Goal: Task Accomplishment & Management: Manage account settings

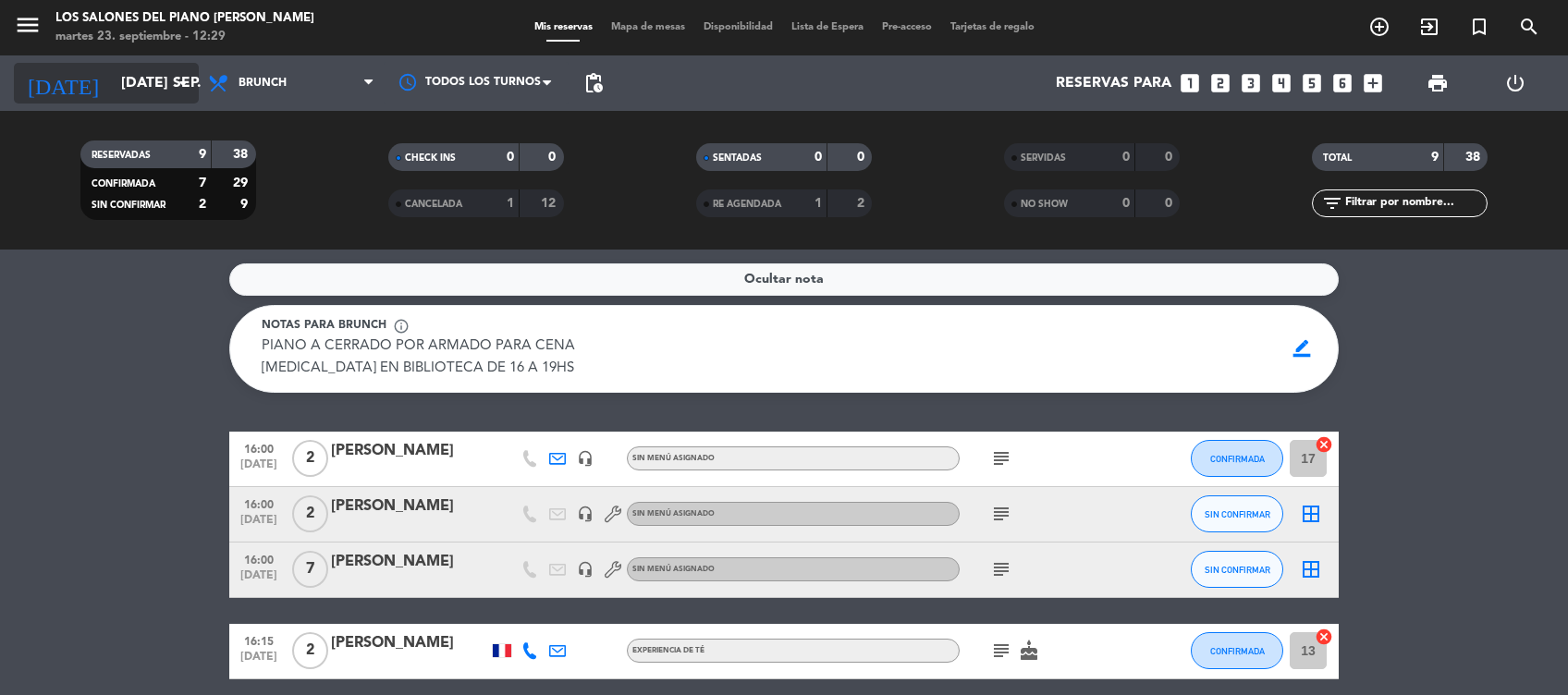
click at [124, 77] on input "[DATE] sep." at bounding box center [209, 84] width 195 height 36
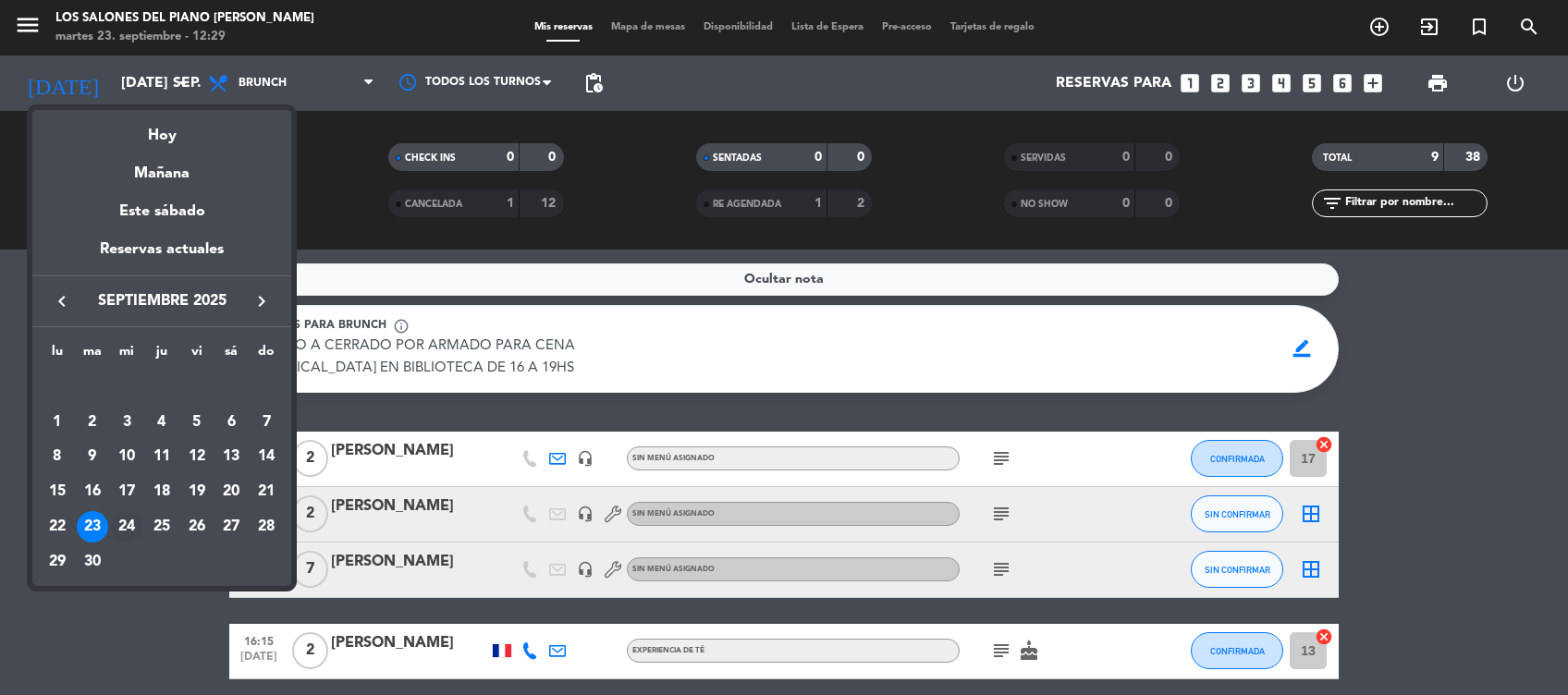
click at [124, 526] on div "24" at bounding box center [126, 527] width 31 height 31
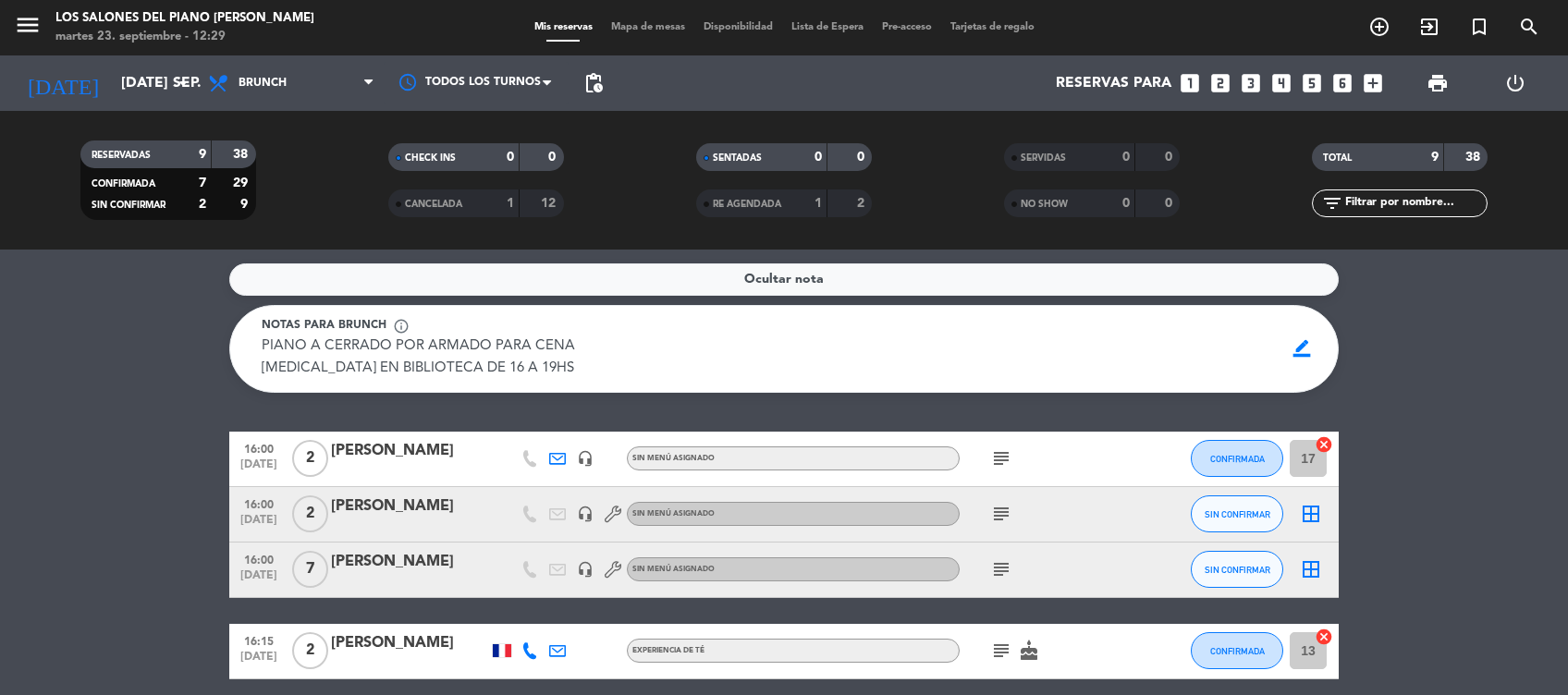
type input "mié. [DATE]"
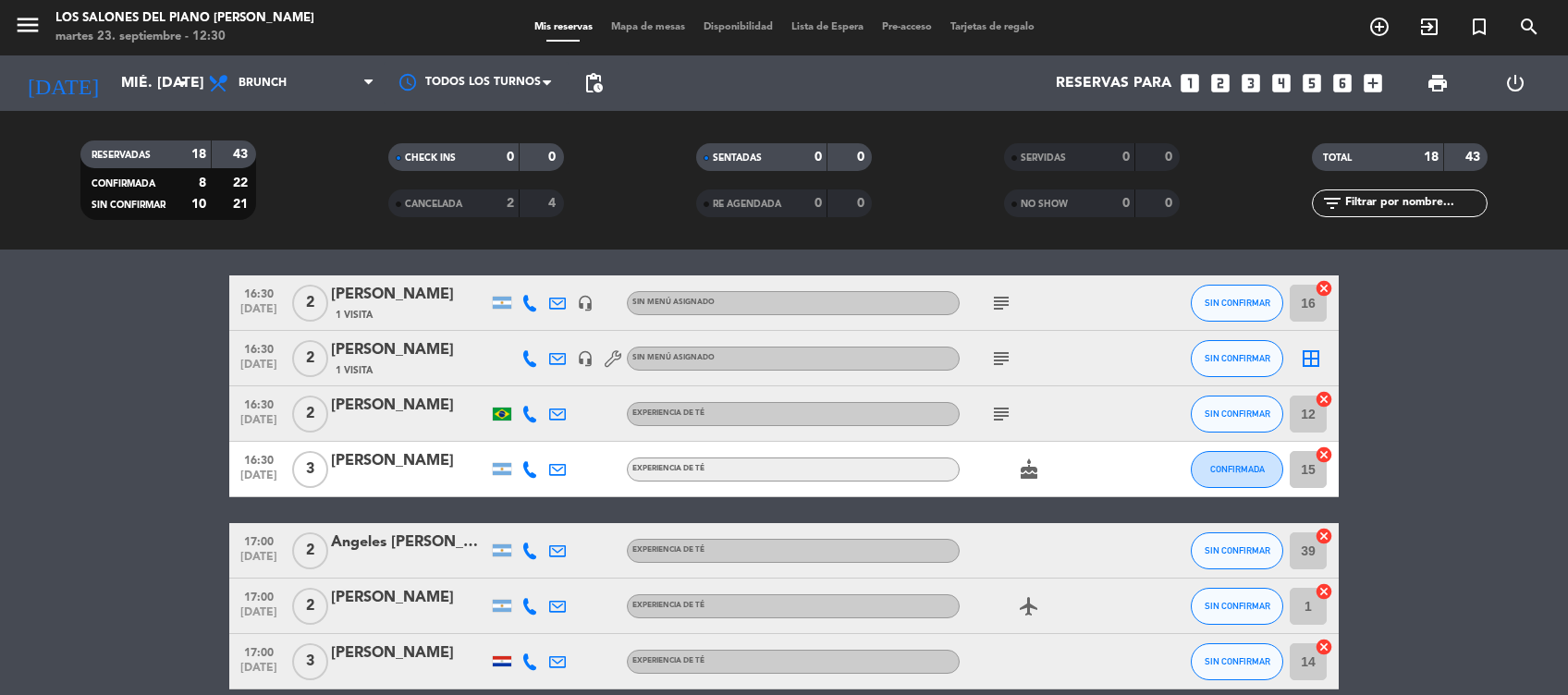
scroll to position [556, 0]
click at [1003, 403] on icon "subject" at bounding box center [1001, 414] width 23 height 23
click at [1003, 415] on icon "subject" at bounding box center [1001, 414] width 23 height 23
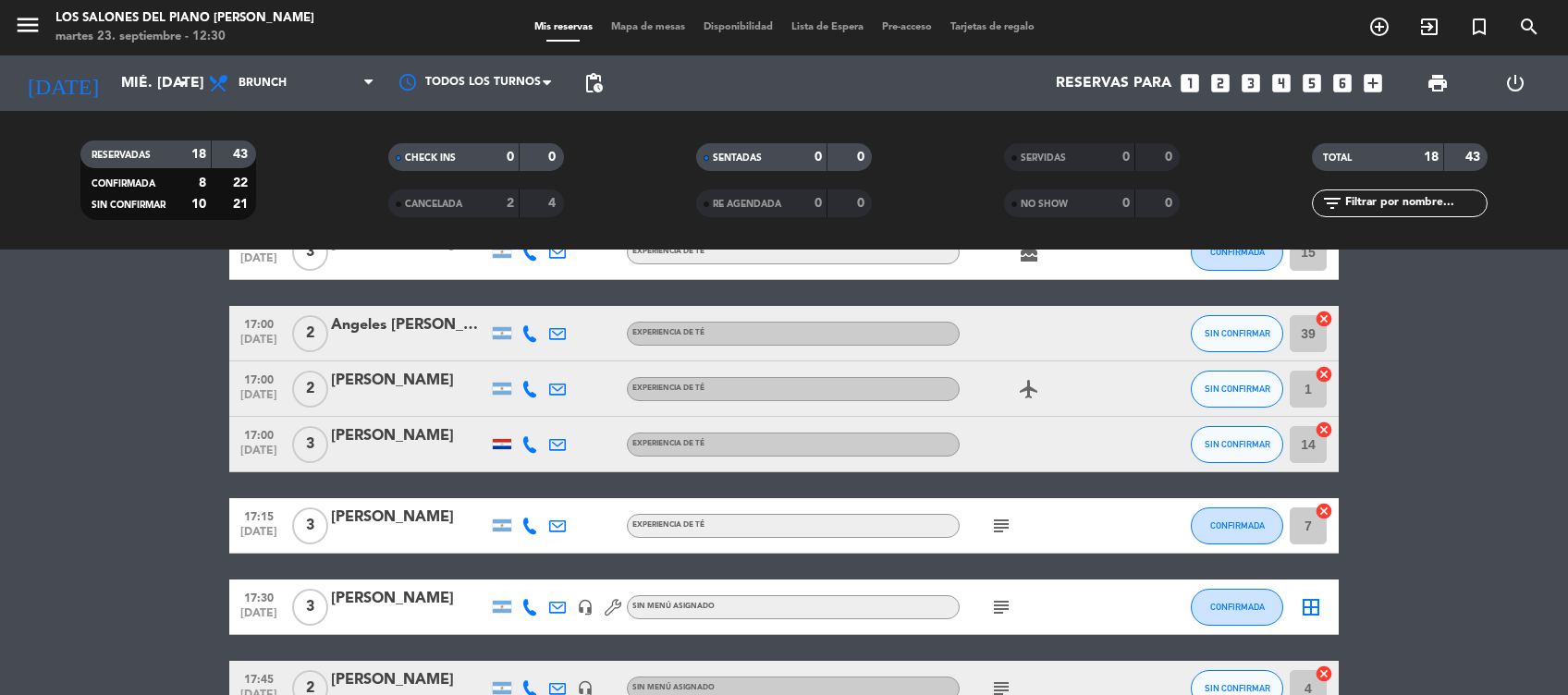
scroll to position [886, 0]
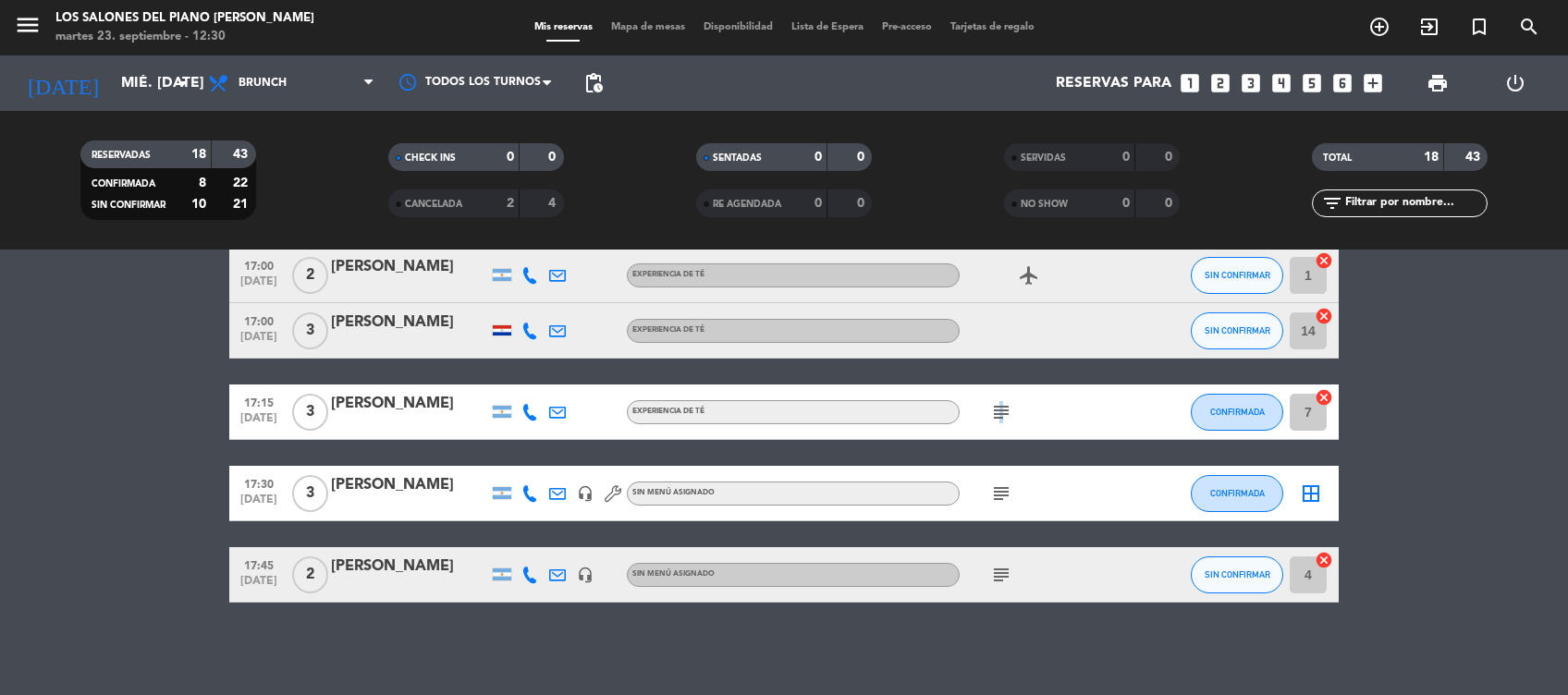
click at [998, 406] on div "subject" at bounding box center [1043, 412] width 166 height 55
click at [998, 406] on icon "subject" at bounding box center [1001, 413] width 23 height 23
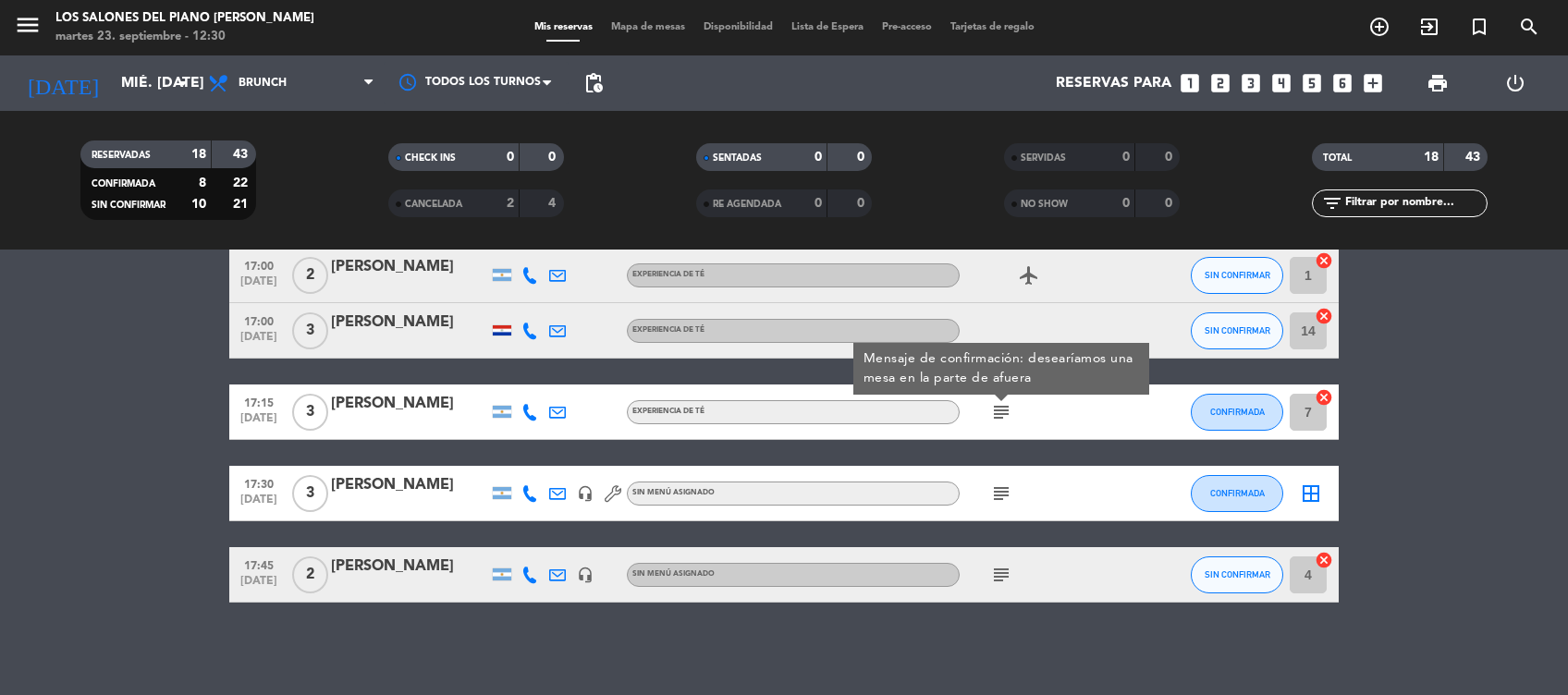
click at [998, 496] on icon "subject" at bounding box center [1001, 494] width 23 height 23
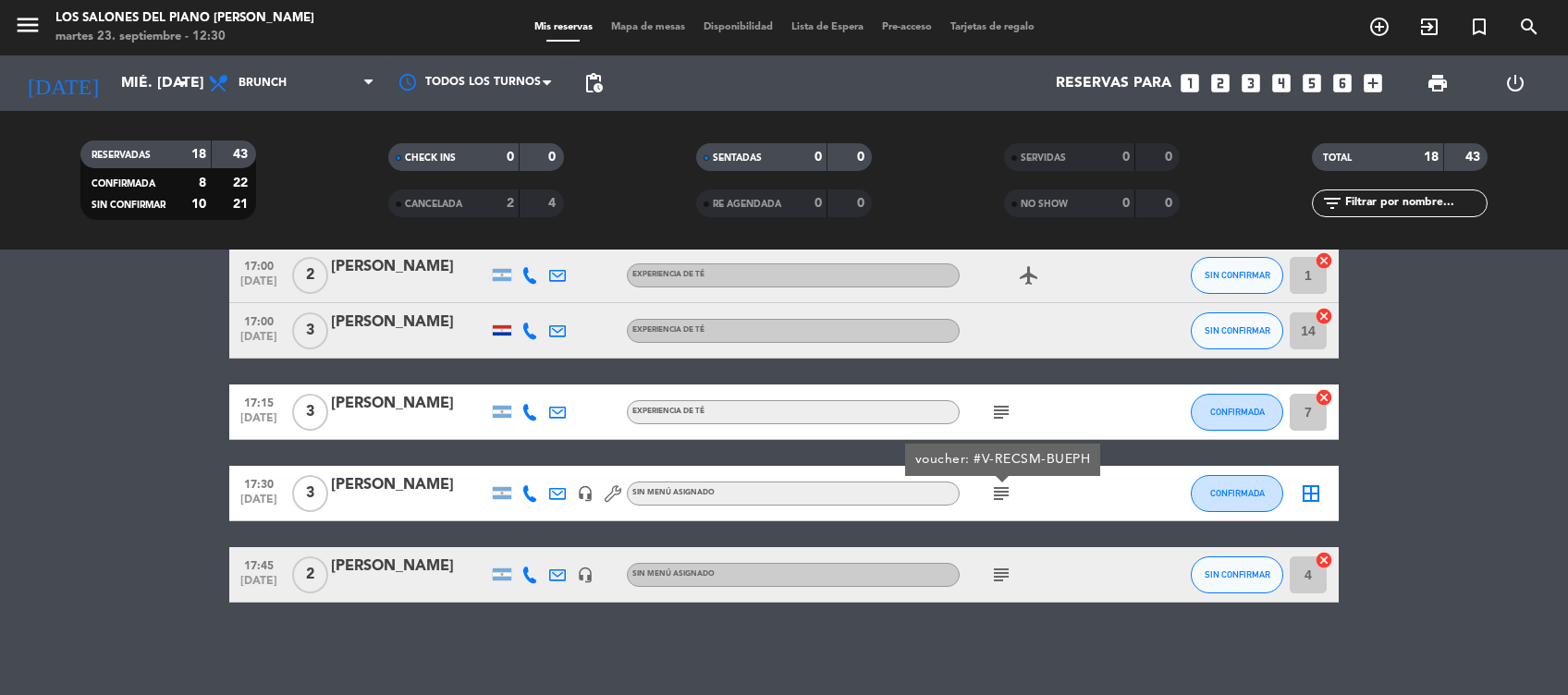
click at [998, 573] on icon "subject" at bounding box center [1001, 576] width 23 height 23
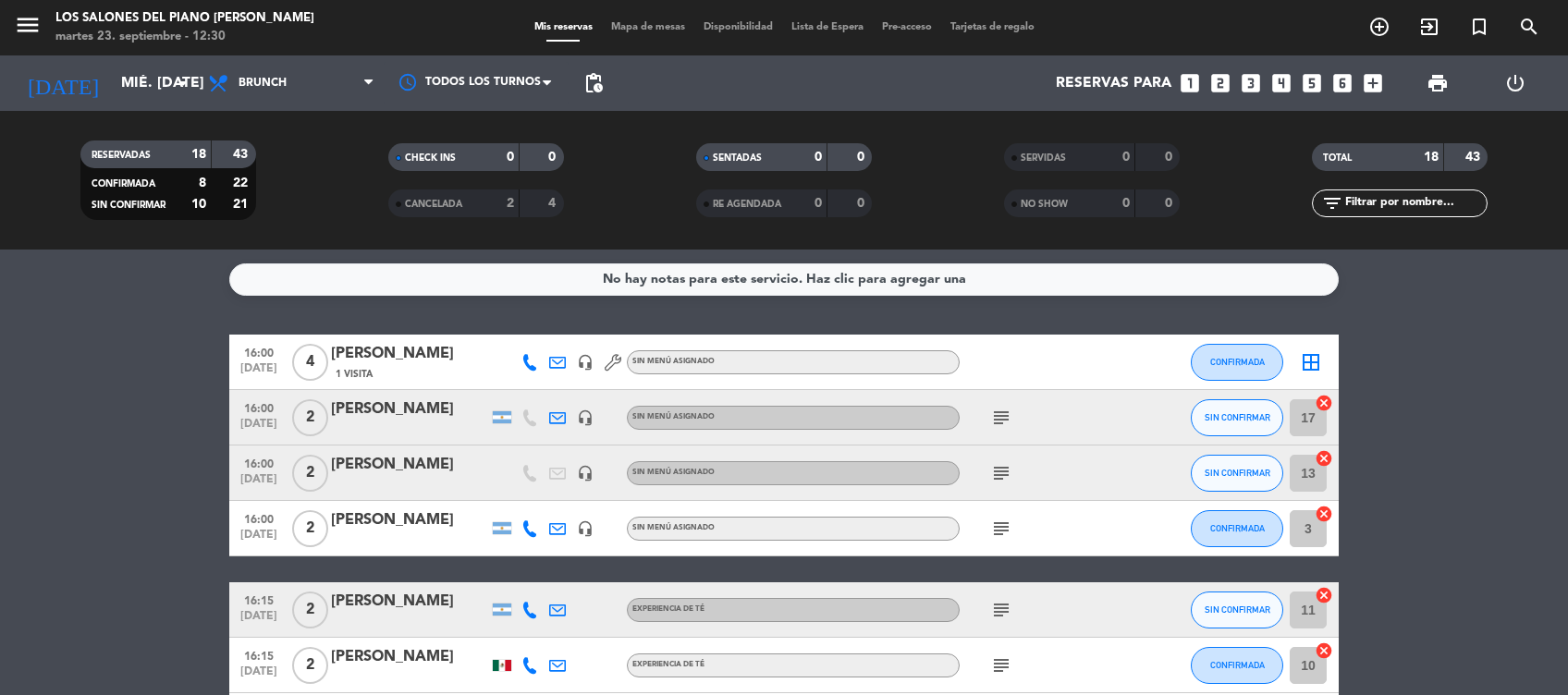
click at [995, 616] on icon "subject" at bounding box center [1001, 610] width 23 height 23
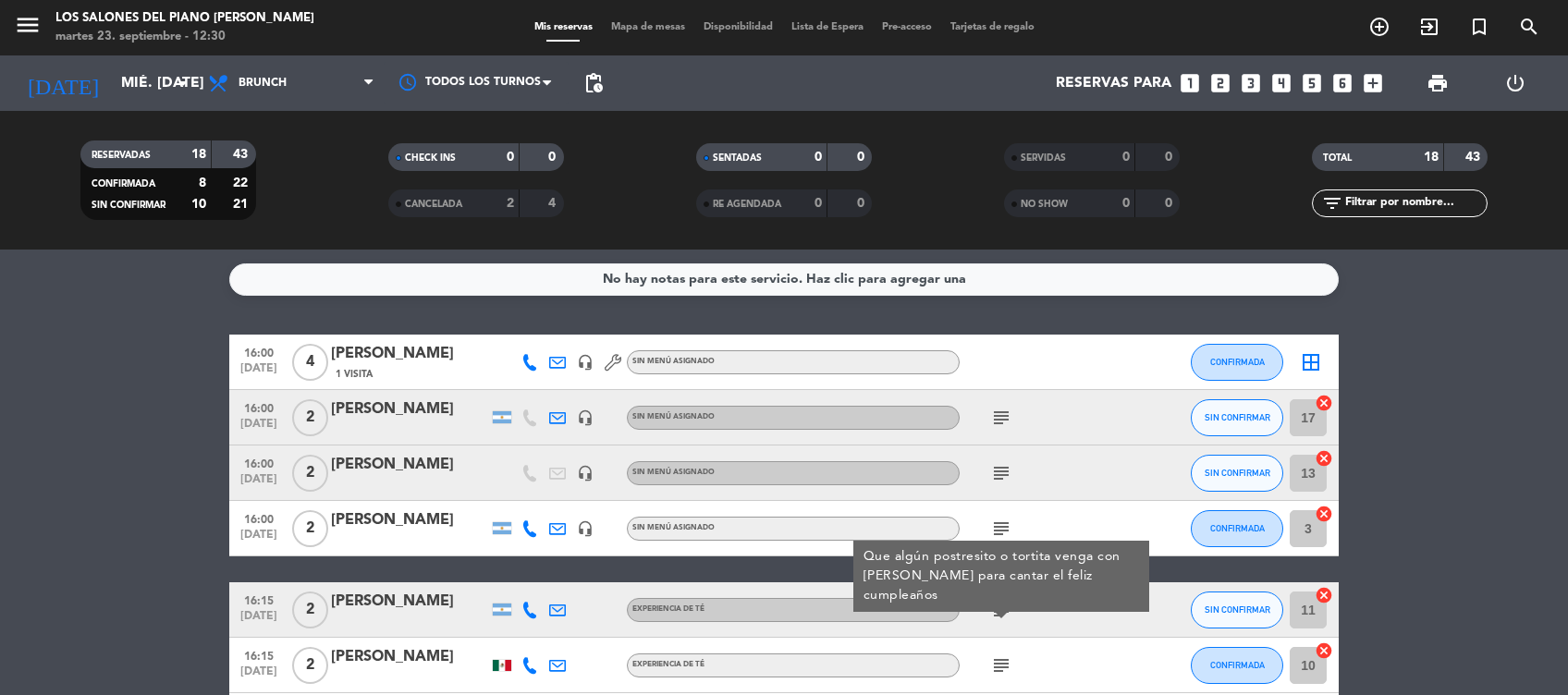
click at [995, 617] on icon "subject" at bounding box center [1001, 610] width 23 height 23
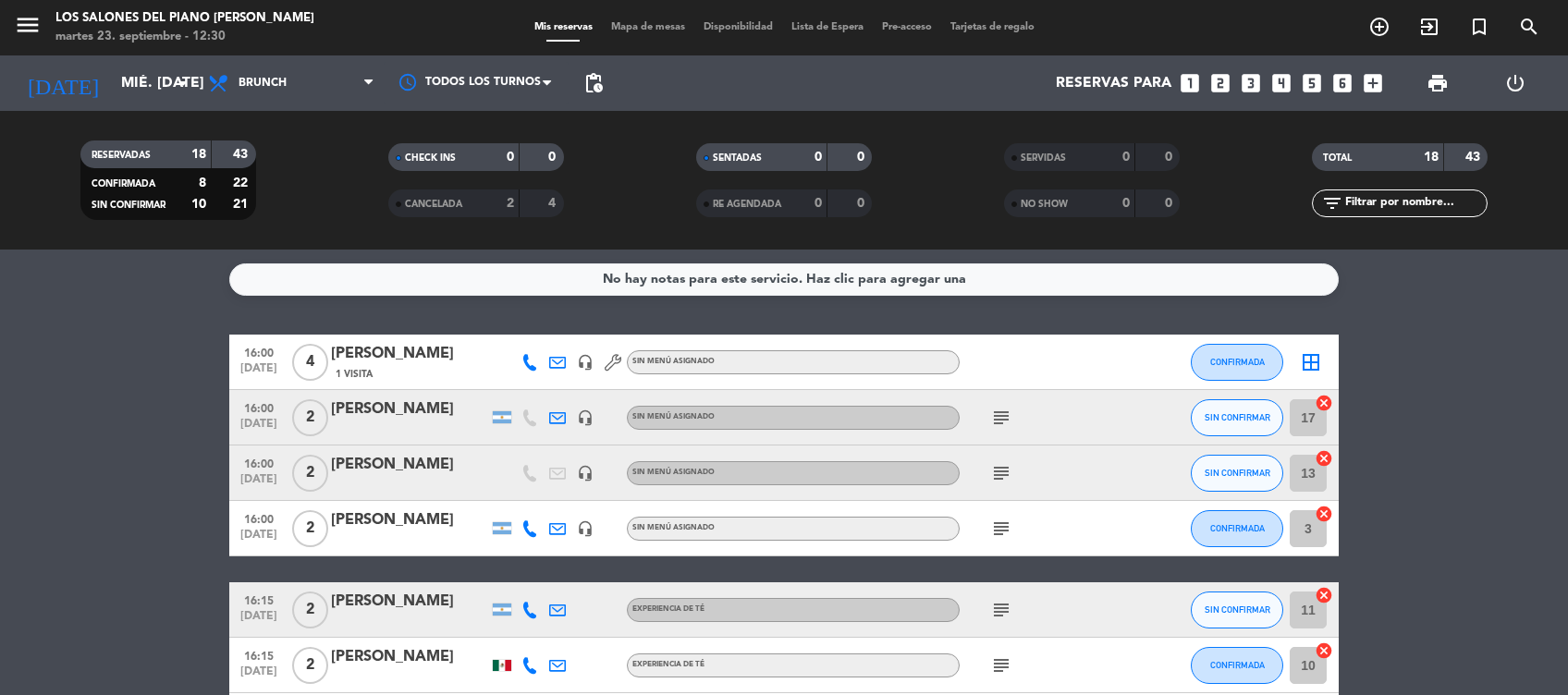
click at [995, 618] on icon "subject" at bounding box center [1001, 610] width 23 height 23
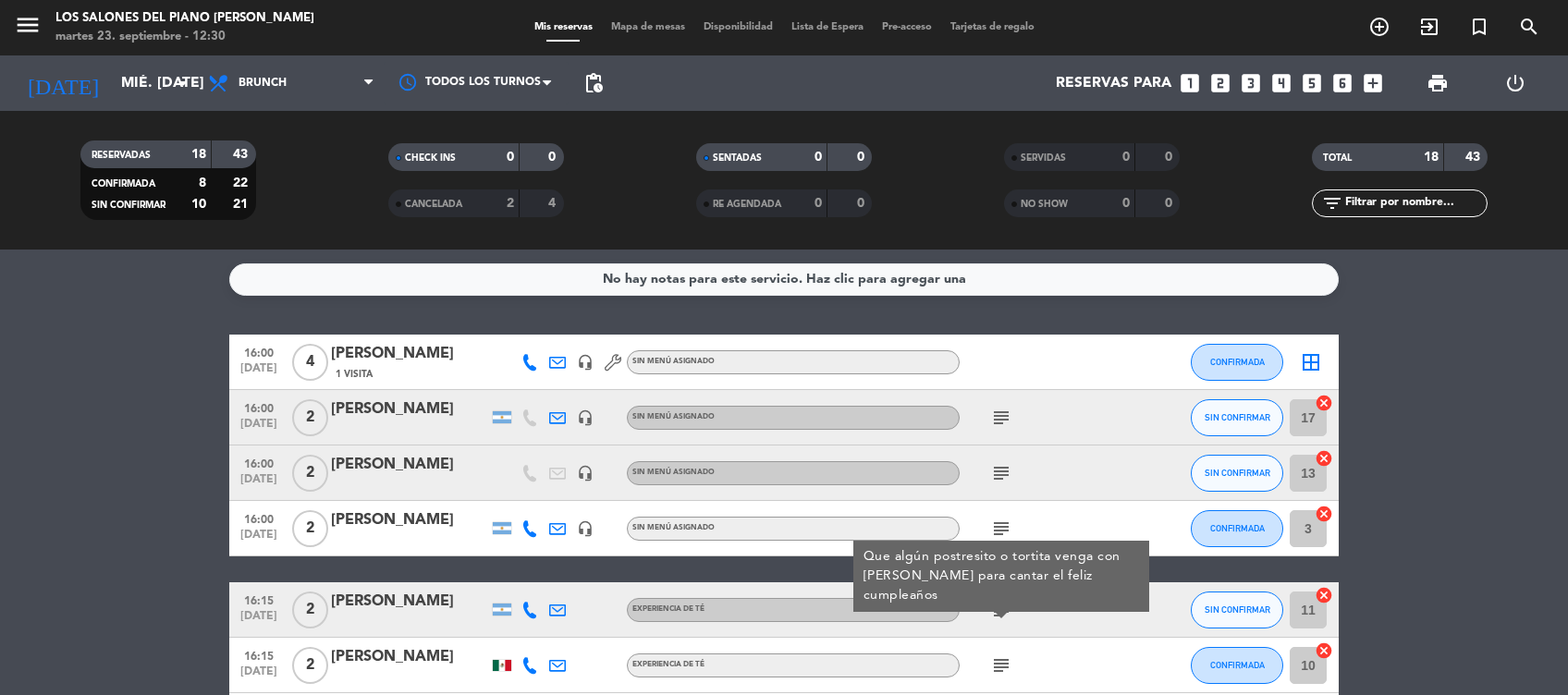
click at [398, 607] on div "[PERSON_NAME]" at bounding box center [409, 602] width 157 height 24
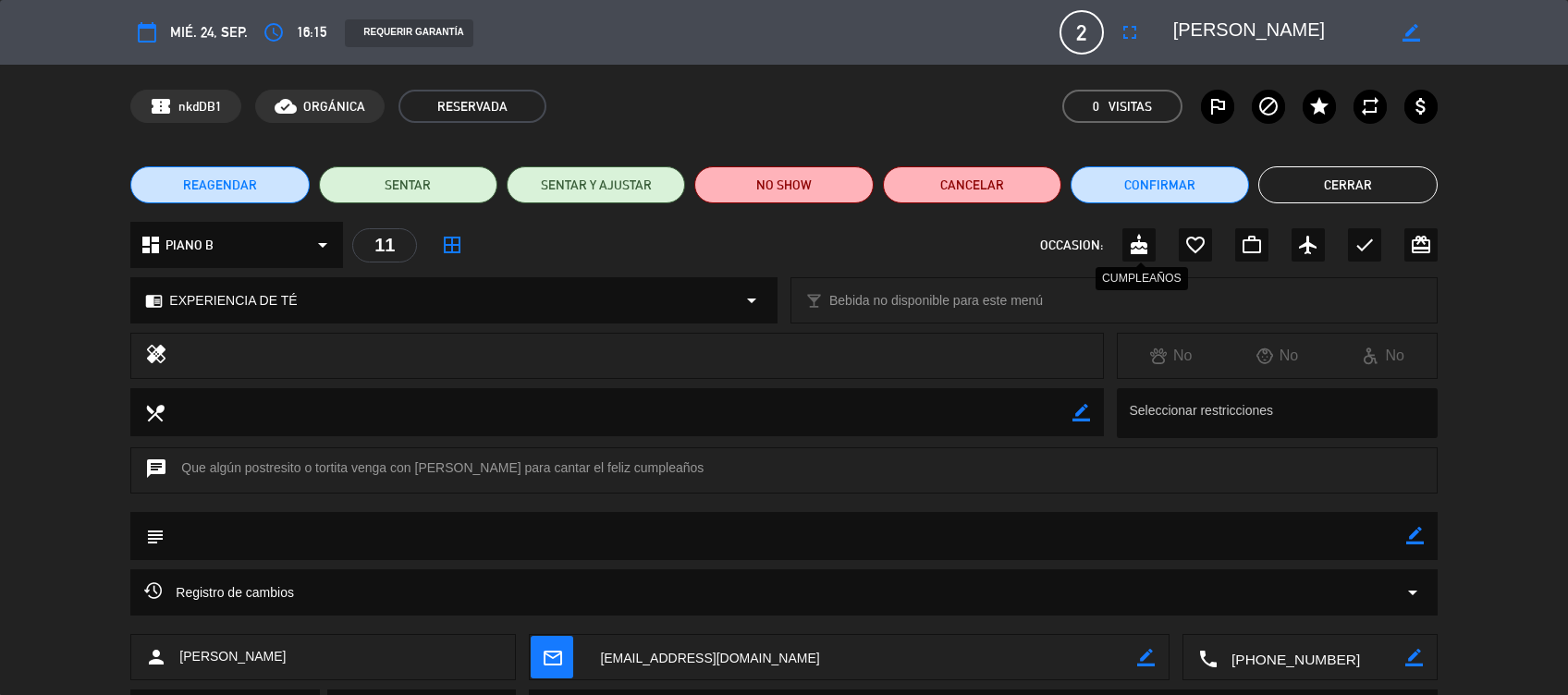
click at [1134, 249] on icon "cake" at bounding box center [1139, 245] width 23 height 23
drag, startPoint x: 1350, startPoint y: 170, endPoint x: 921, endPoint y: 463, distance: 519.5
click at [921, 463] on div "calendar_today mié. 24, sep. access_time 16:15 REQUERIR GARANTÍA 2 [PERSON_NAME…" at bounding box center [784, 347] width 1568 height 695
click at [1339, 177] on button "Cerrar" at bounding box center [1347, 184] width 179 height 37
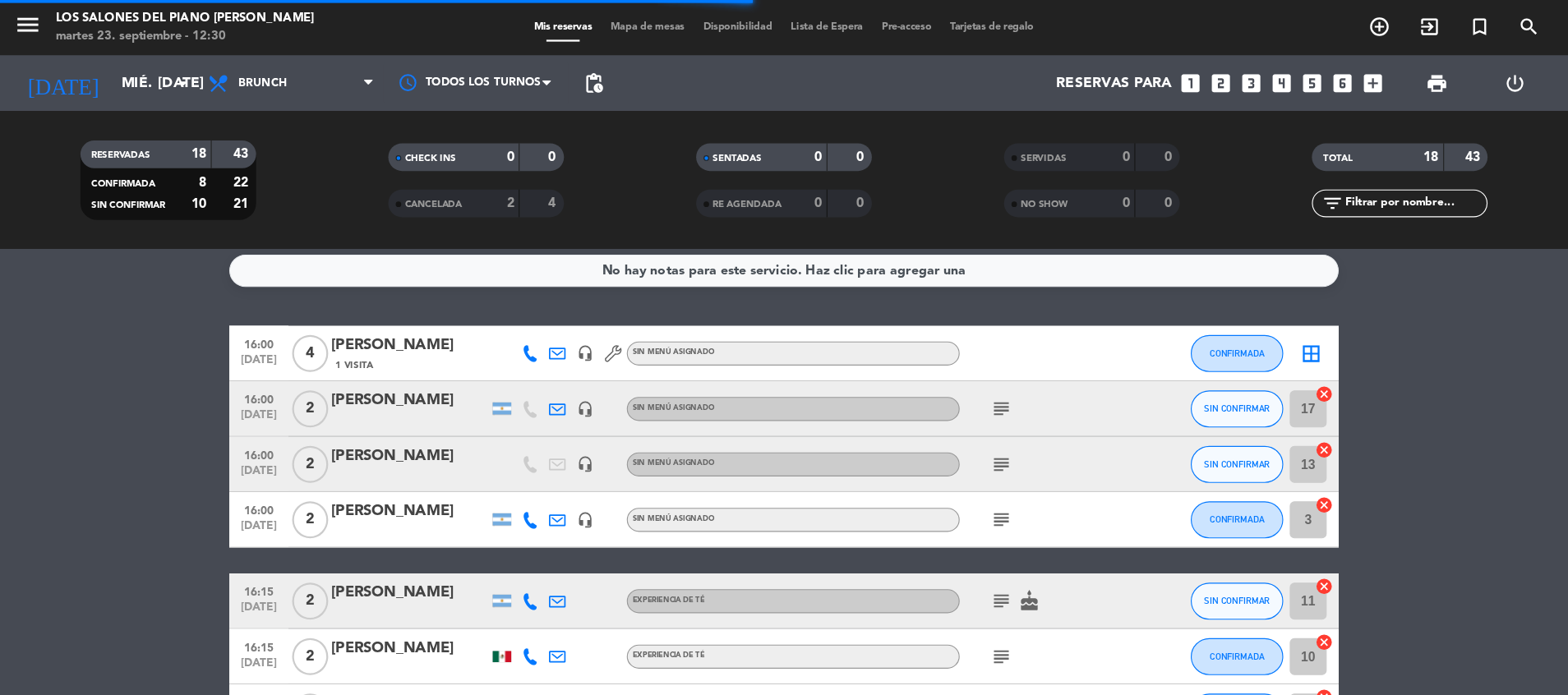
scroll to position [9, 0]
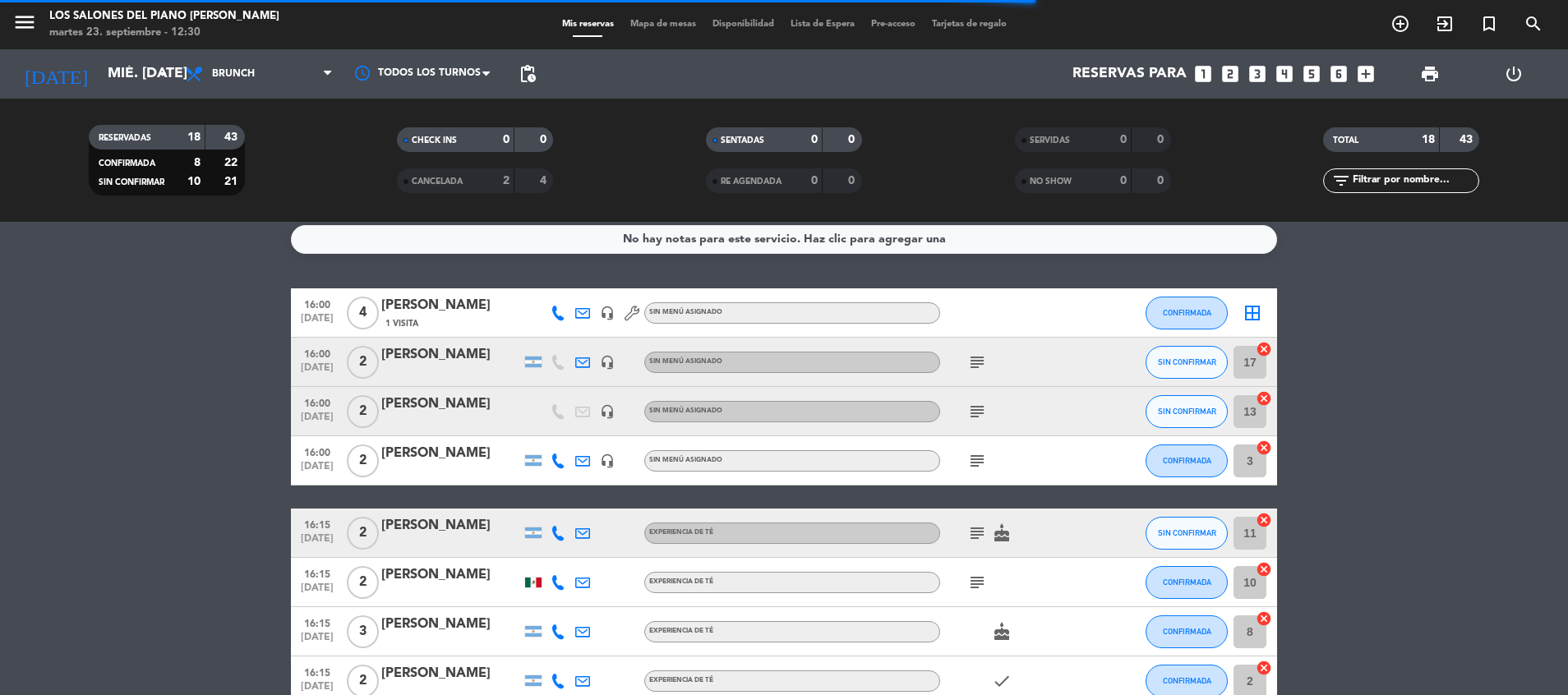
click at [979, 580] on icon "subject" at bounding box center [977, 582] width 20 height 20
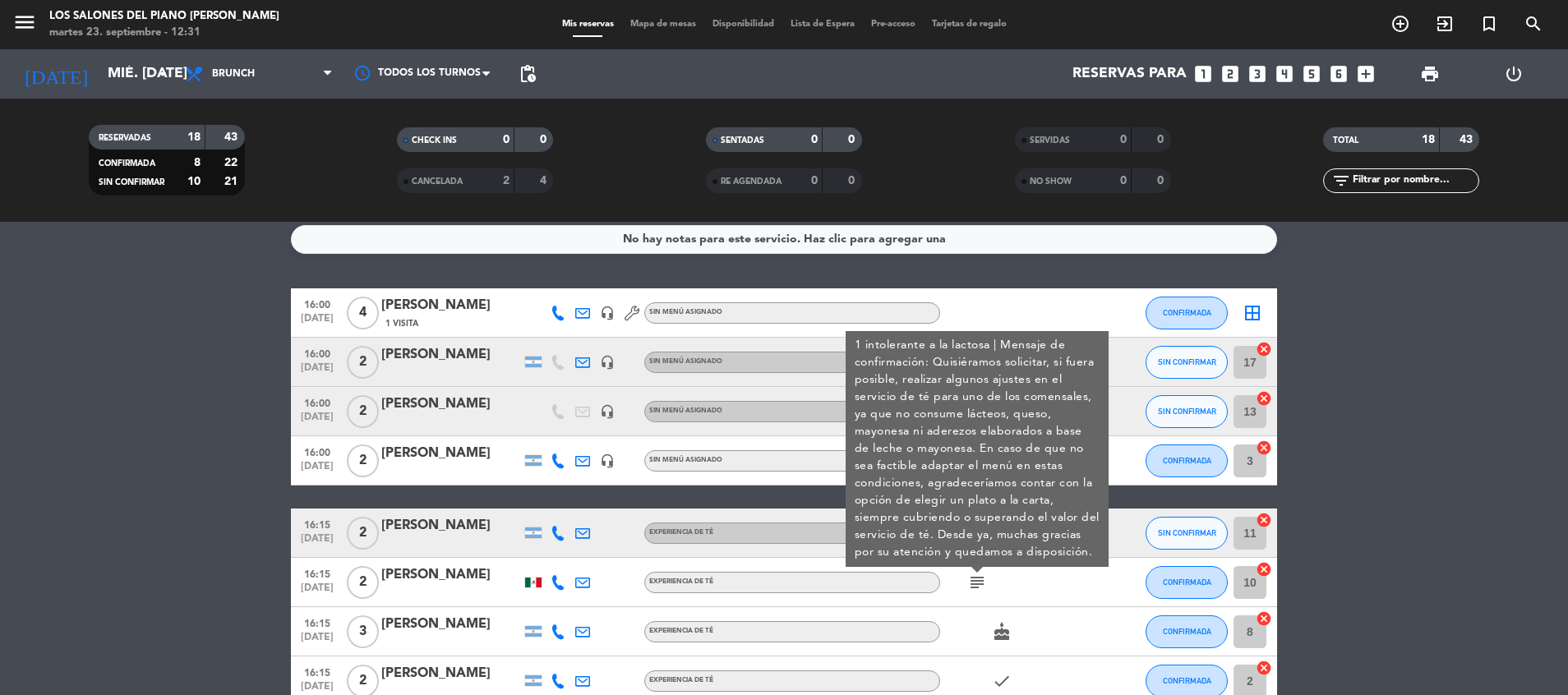
click at [979, 581] on icon "subject" at bounding box center [977, 582] width 20 height 20
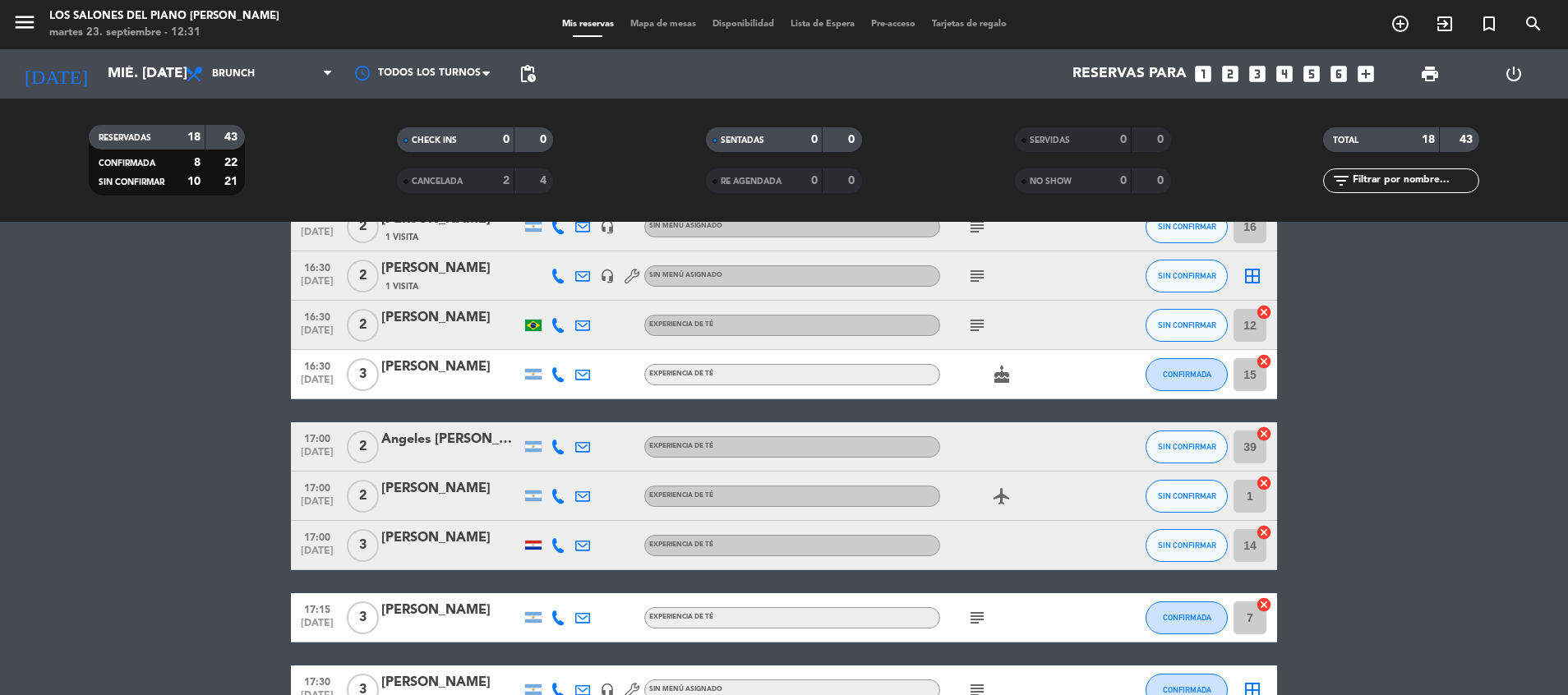
scroll to position [526, 0]
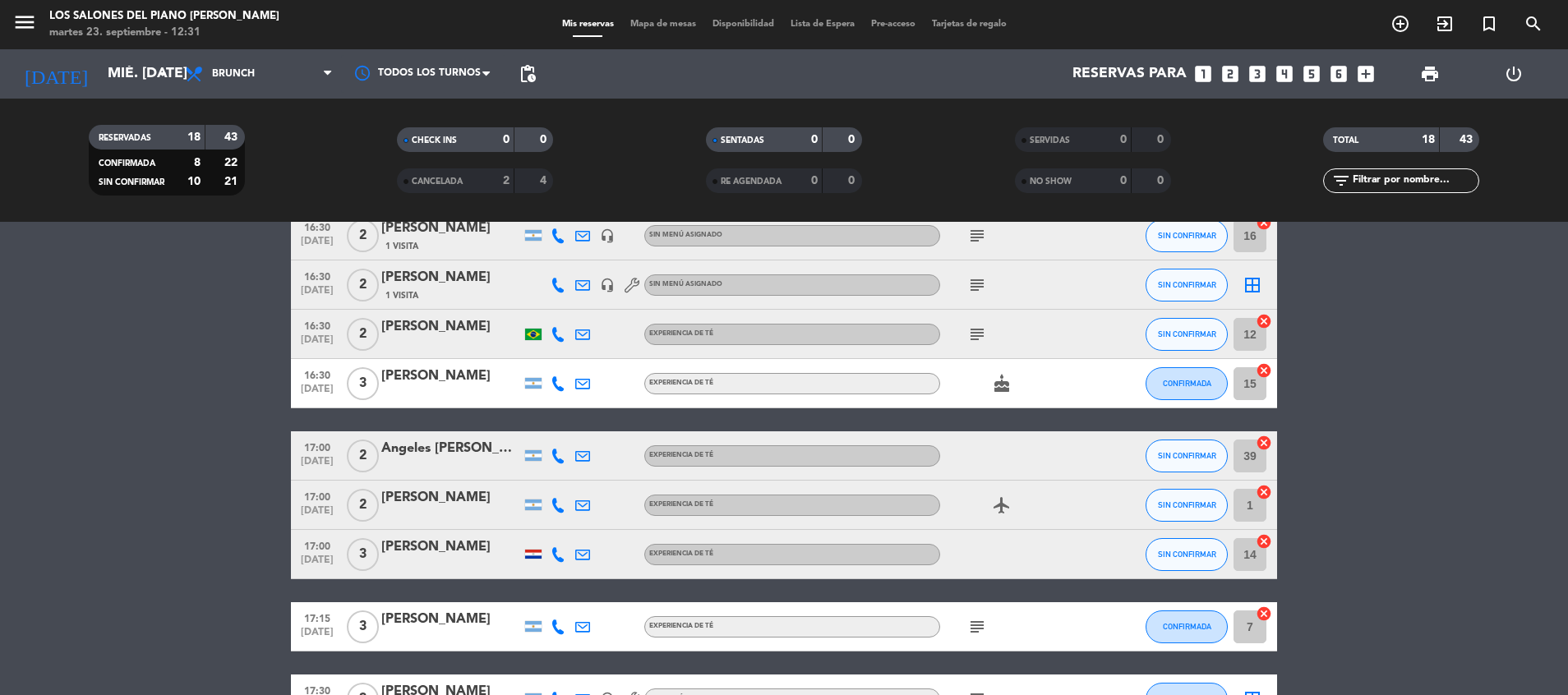
click at [971, 616] on icon "subject" at bounding box center [977, 627] width 20 height 20
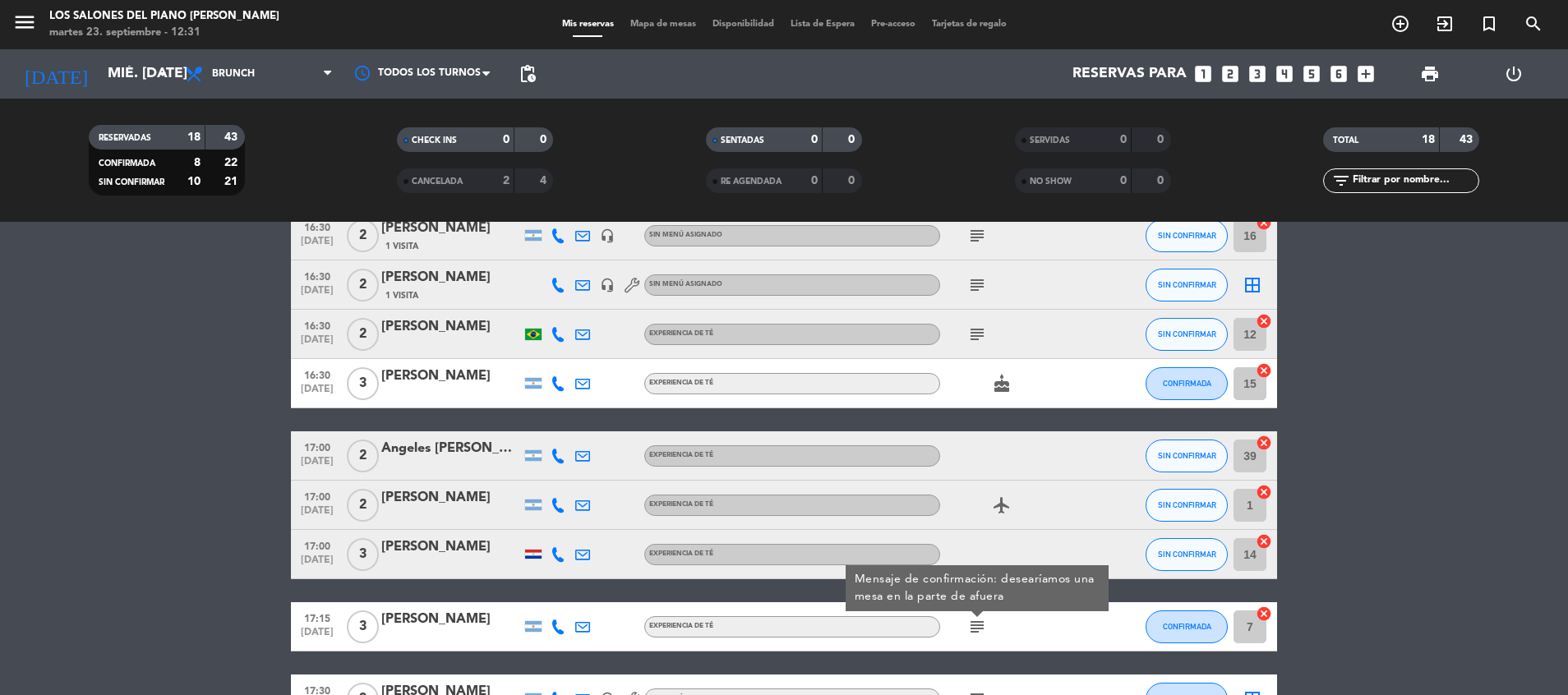
click at [971, 616] on icon "subject" at bounding box center [977, 627] width 20 height 20
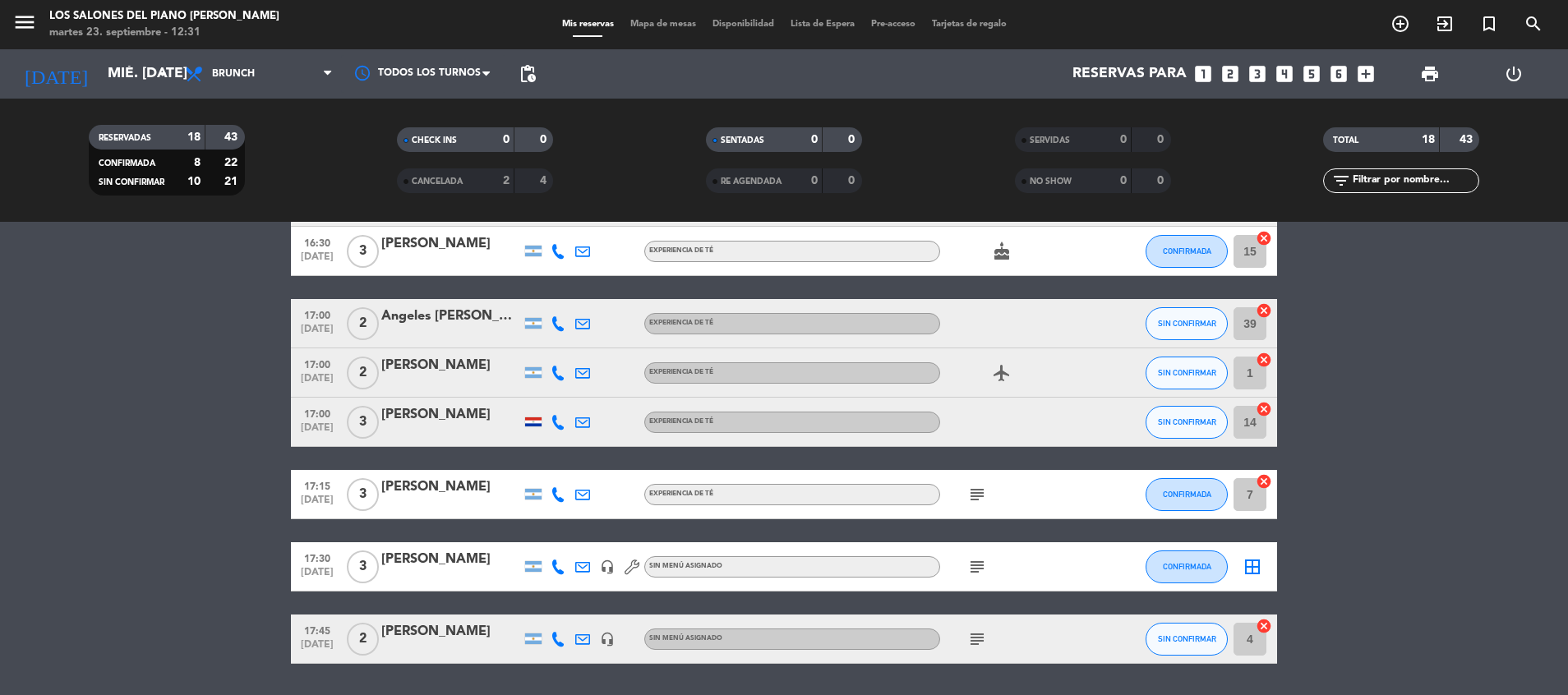
scroll to position [710, 0]
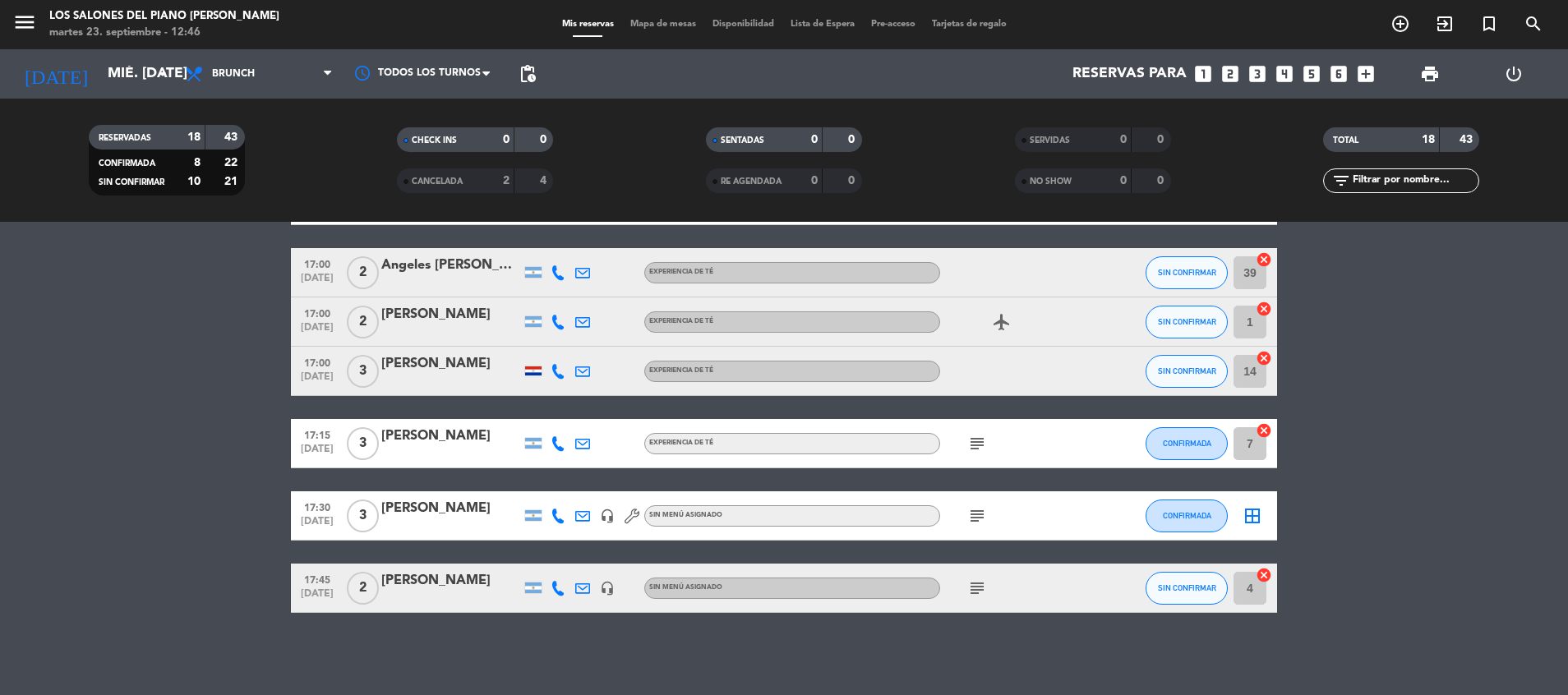
click at [166, 449] on bookings-row "16:00 [DATE] 4 [PERSON_NAME] 1 Visita headset_mic Sin menú asignado CONFIRMADA …" at bounding box center [784, 99] width 1568 height 1025
click at [973, 439] on icon "subject" at bounding box center [977, 444] width 20 height 20
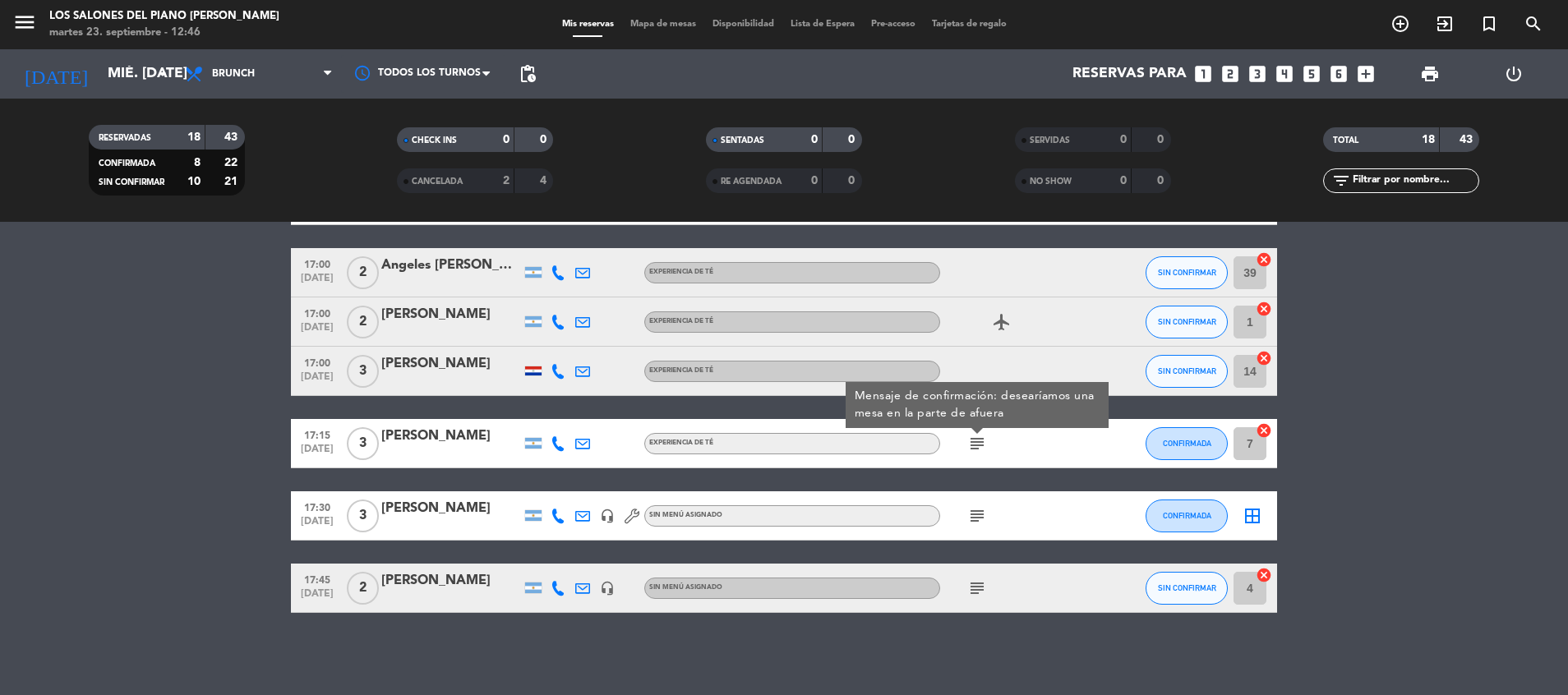
click at [413, 502] on div "[PERSON_NAME]" at bounding box center [451, 509] width 140 height 22
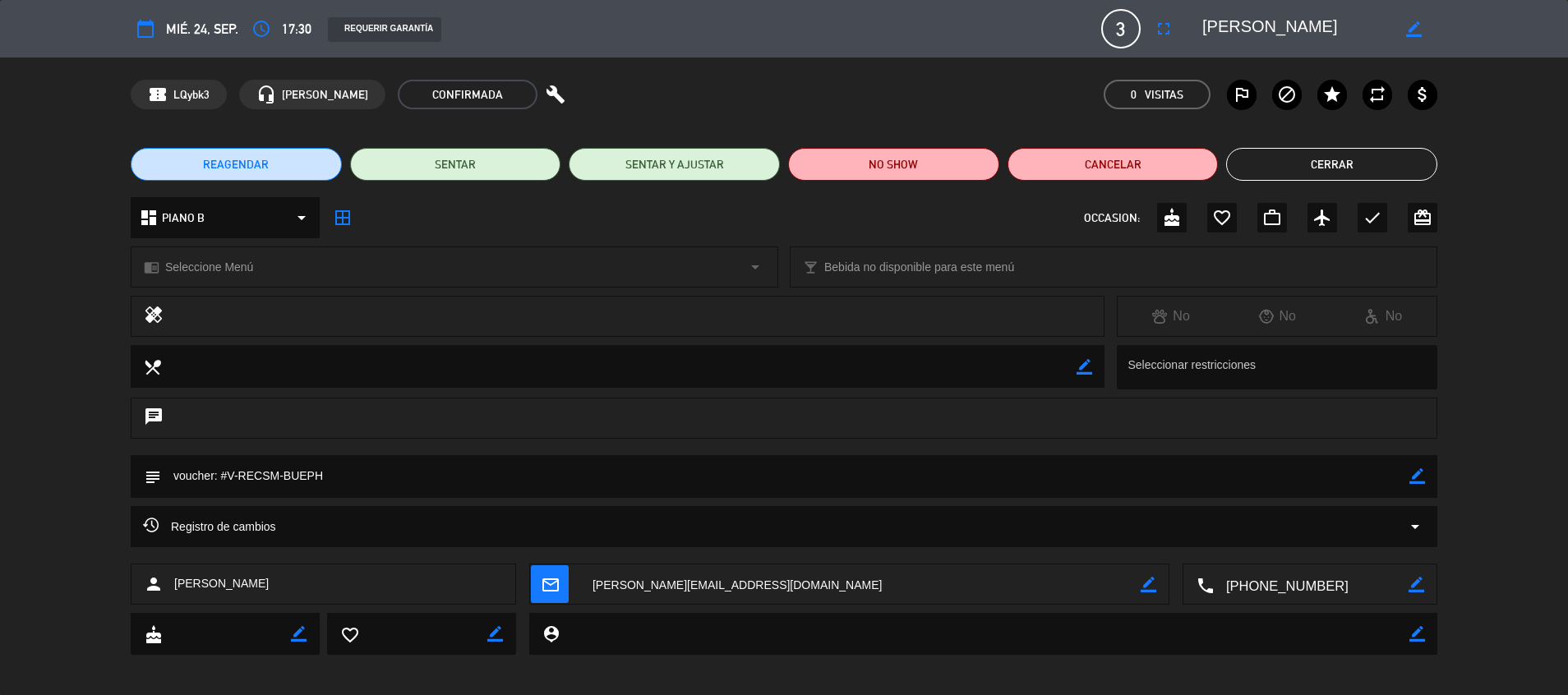
drag, startPoint x: 237, startPoint y: 472, endPoint x: 276, endPoint y: 476, distance: 39.2
click at [276, 476] on textarea at bounding box center [786, 476] width 1249 height 42
click at [1393, 473] on icon "border_color" at bounding box center [1417, 475] width 16 height 16
click at [1331, 473] on textarea at bounding box center [786, 476] width 1249 height 42
type textarea "voucher: #V-RECSM-BUEPH x3 $143.999,99"
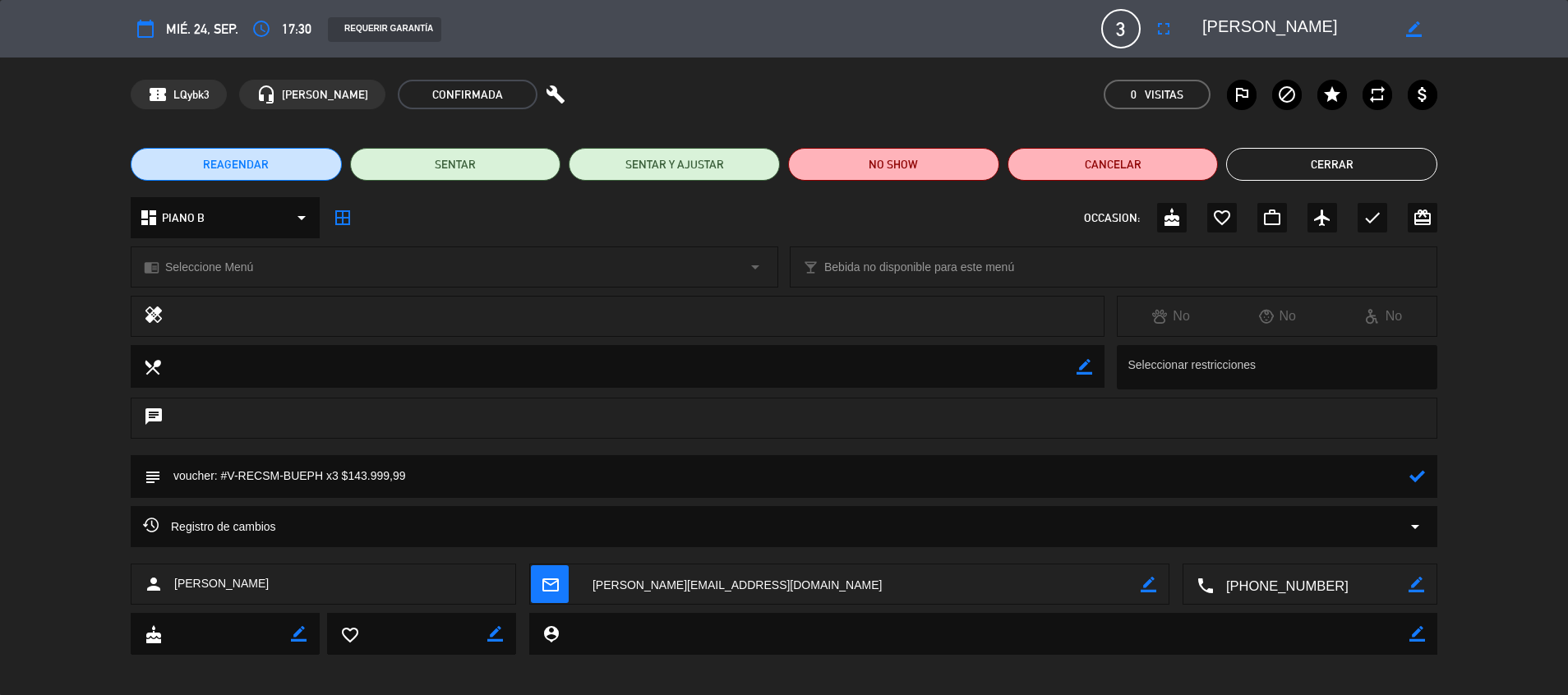
click at [1393, 469] on icon at bounding box center [1417, 475] width 16 height 16
click at [1316, 155] on button "Cerrar" at bounding box center [1331, 164] width 211 height 33
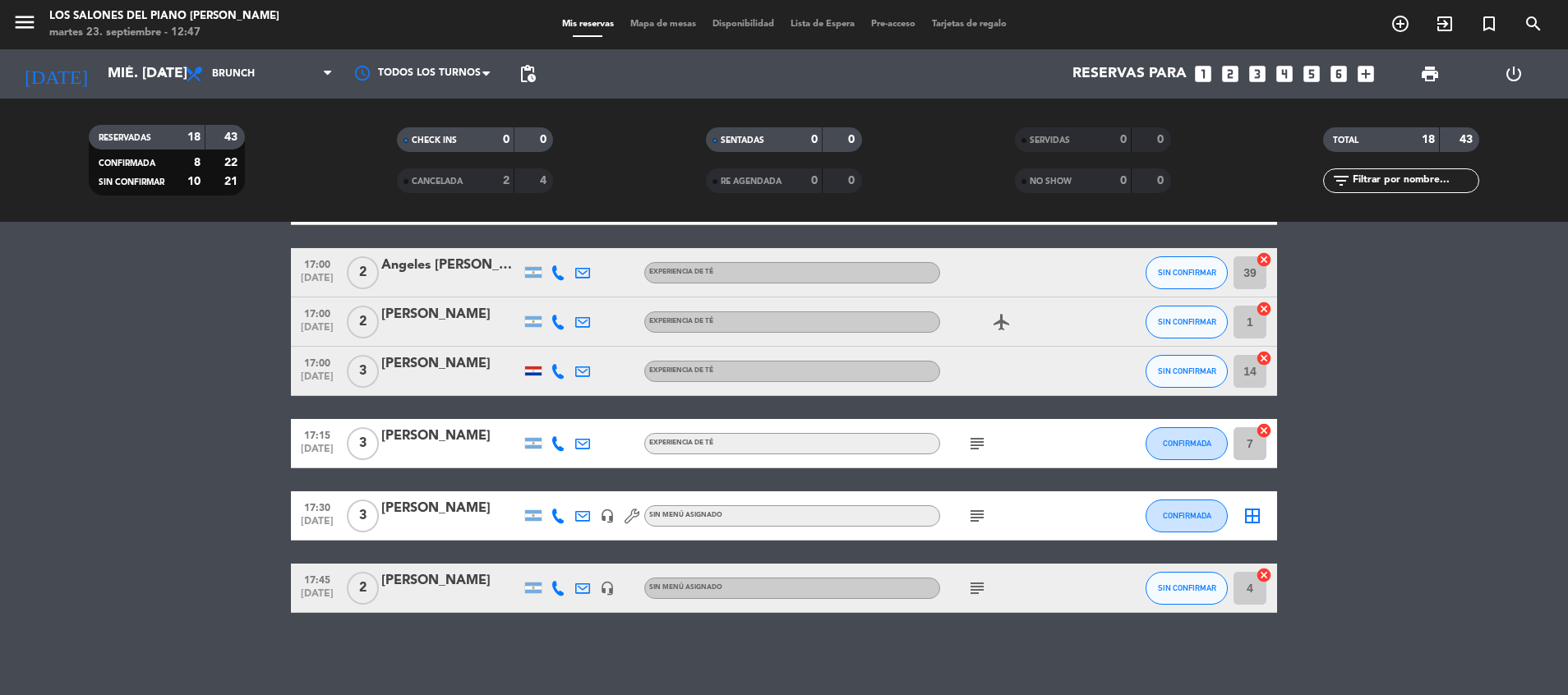
click at [439, 581] on div "[PERSON_NAME]" at bounding box center [451, 581] width 140 height 22
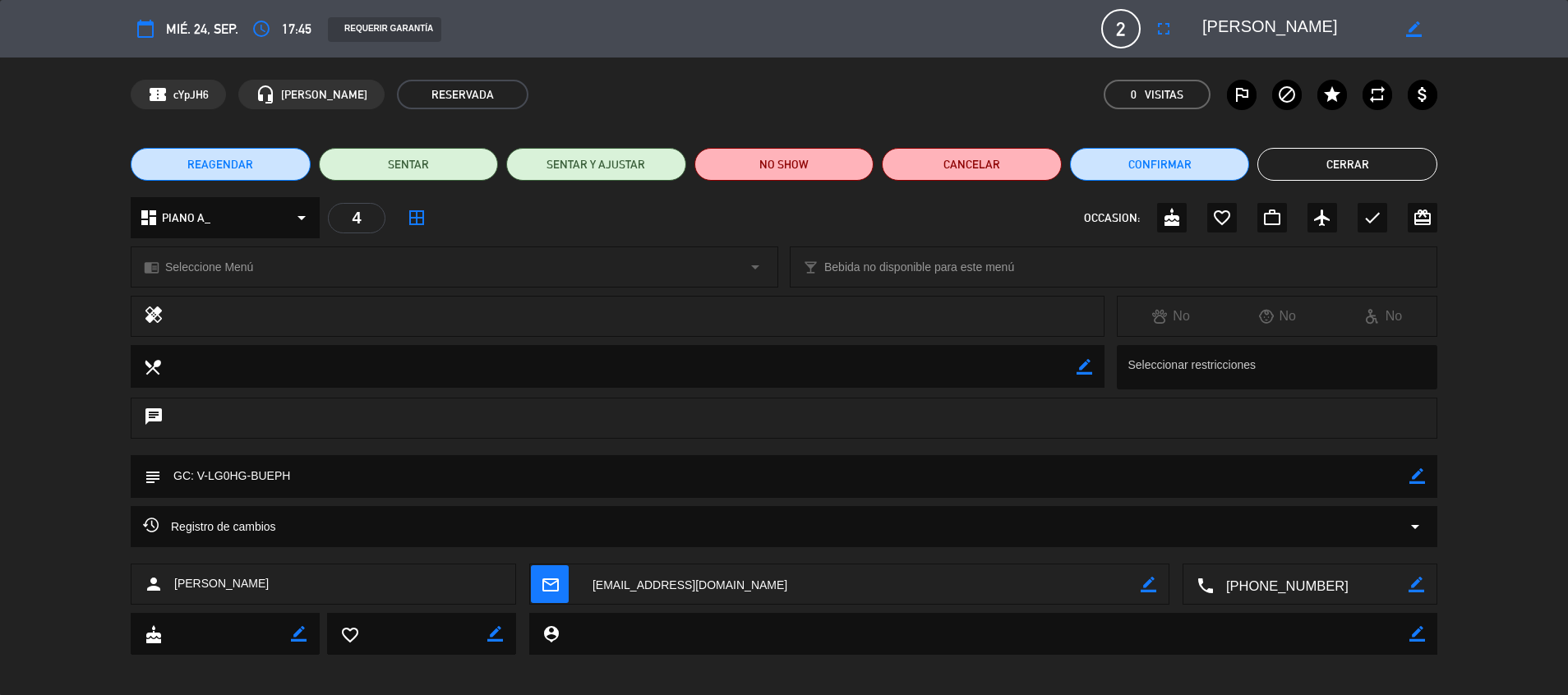
drag, startPoint x: 210, startPoint y: 474, endPoint x: 245, endPoint y: 474, distance: 35.0
click at [245, 474] on textarea at bounding box center [786, 476] width 1249 height 42
drag, startPoint x: 1410, startPoint y: 481, endPoint x: 1351, endPoint y: 482, distance: 59.0
click at [1351, 482] on div "subject border_color" at bounding box center [783, 476] width 1306 height 43
click at [1351, 482] on textarea at bounding box center [786, 476] width 1249 height 42
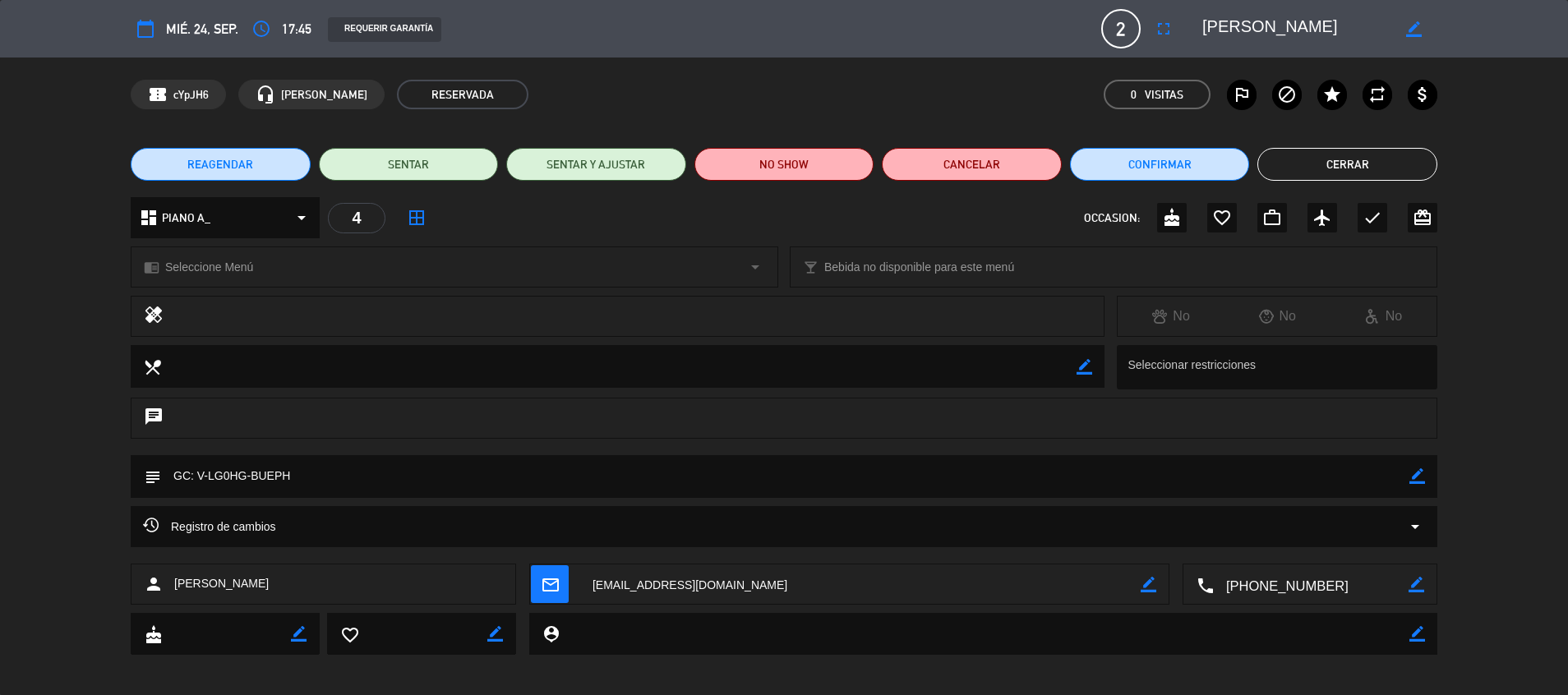
click at [1393, 474] on icon "border_color" at bounding box center [1417, 475] width 16 height 16
click at [1326, 472] on textarea at bounding box center [786, 476] width 1249 height 42
type textarea "GC: V-LG0HG-BUEPH / 96k"
click at [1393, 480] on icon at bounding box center [1417, 475] width 16 height 16
click at [1334, 164] on button "Cerrar" at bounding box center [1347, 164] width 180 height 33
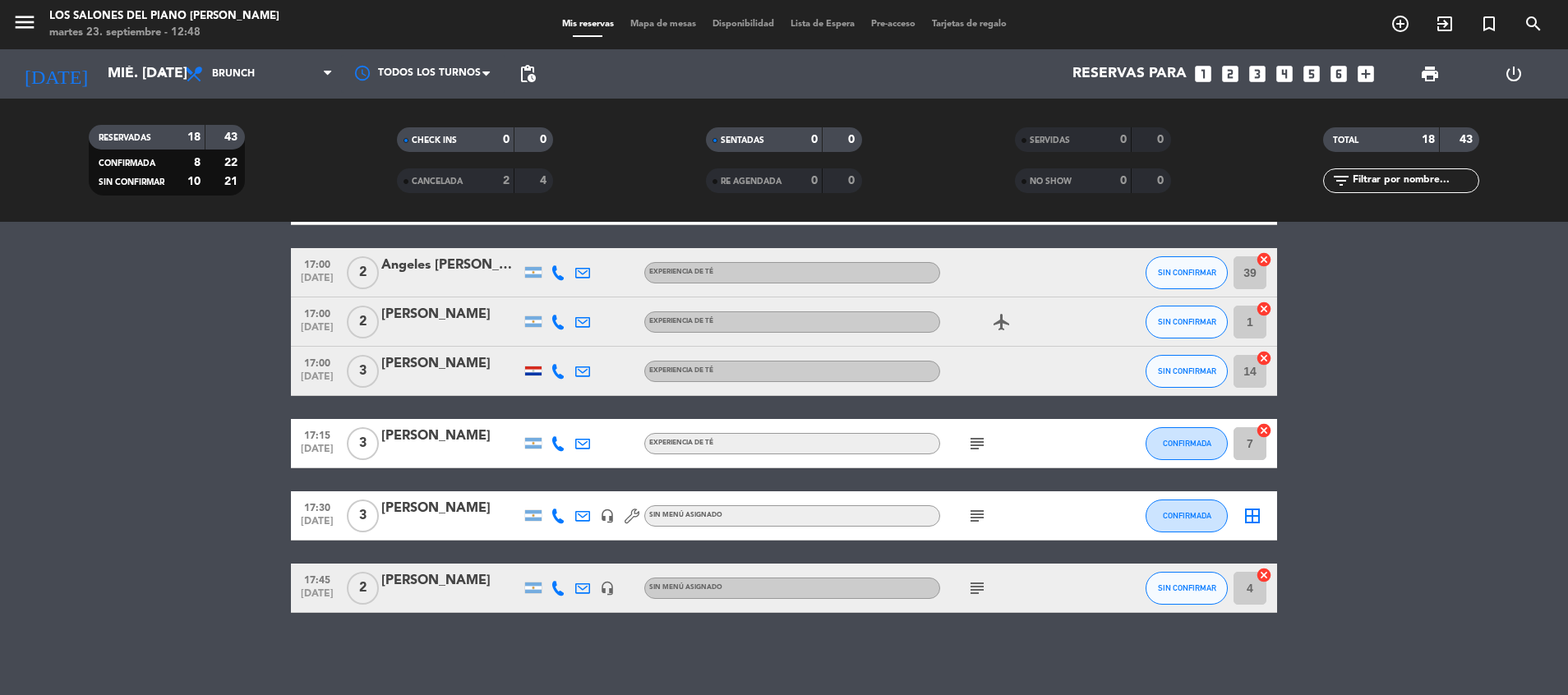
click at [977, 515] on icon "subject" at bounding box center [977, 516] width 20 height 20
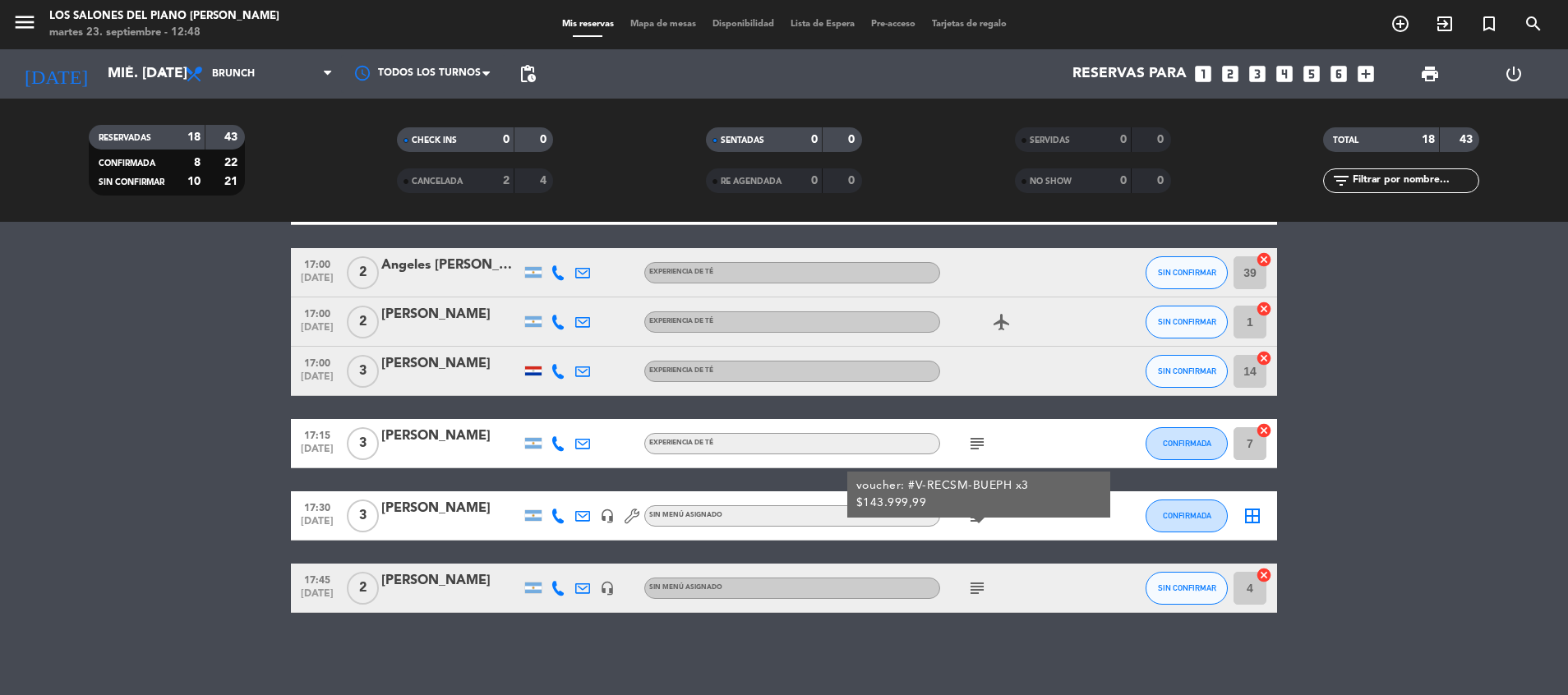
click at [145, 351] on bookings-row "16:00 [DATE] 4 [PERSON_NAME] 1 Visita headset_mic Sin menú asignado CONFIRMADA …" at bounding box center [784, 99] width 1568 height 1025
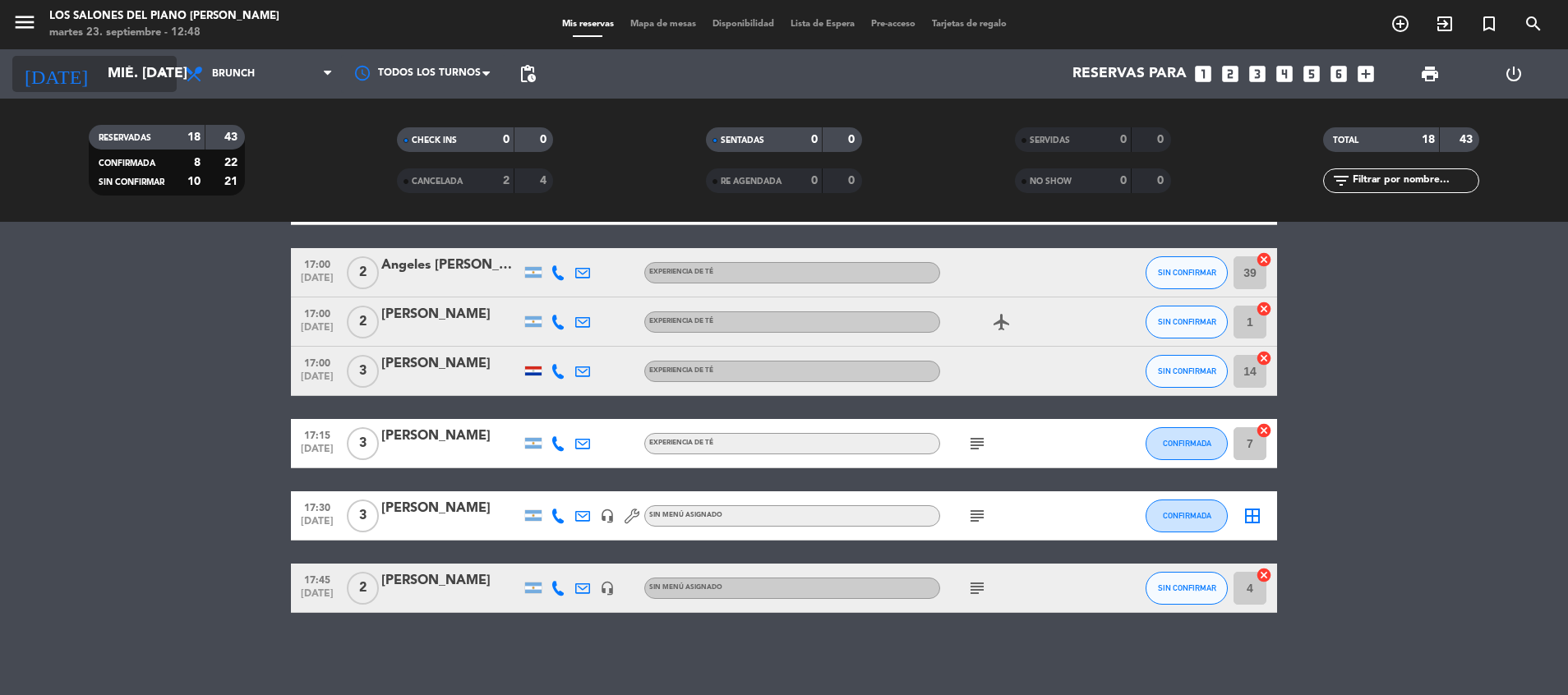
click at [121, 74] on input "mié. [DATE]" at bounding box center [195, 74] width 191 height 33
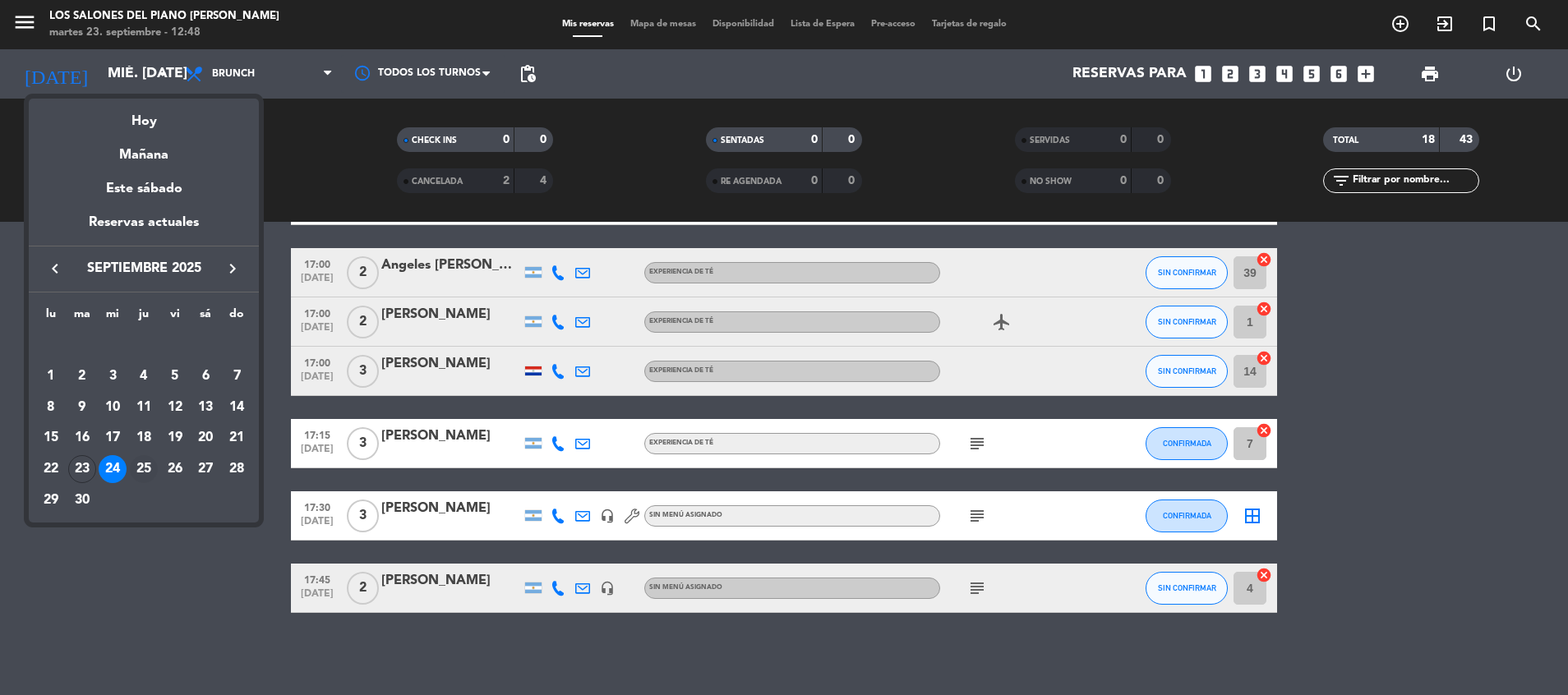
click at [141, 467] on div "25" at bounding box center [143, 469] width 28 height 28
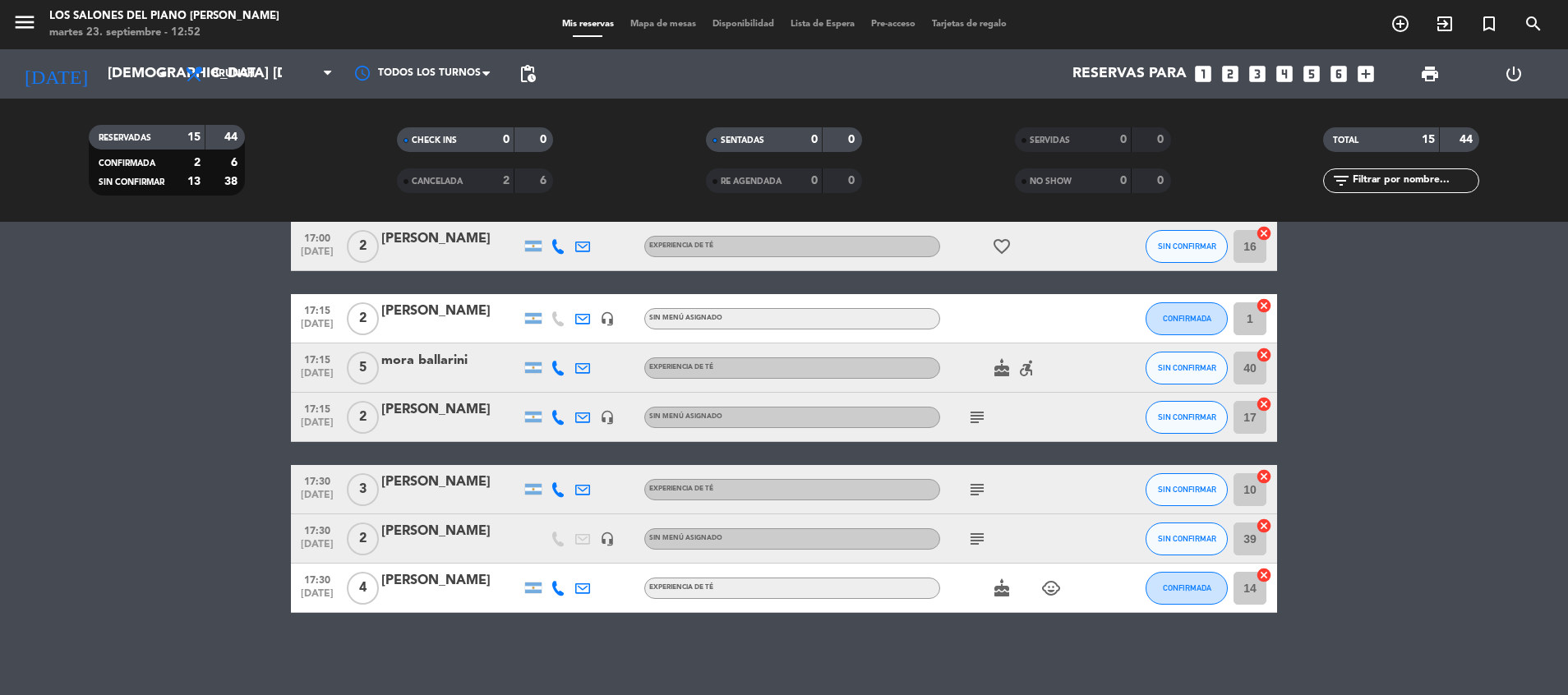
scroll to position [0, 0]
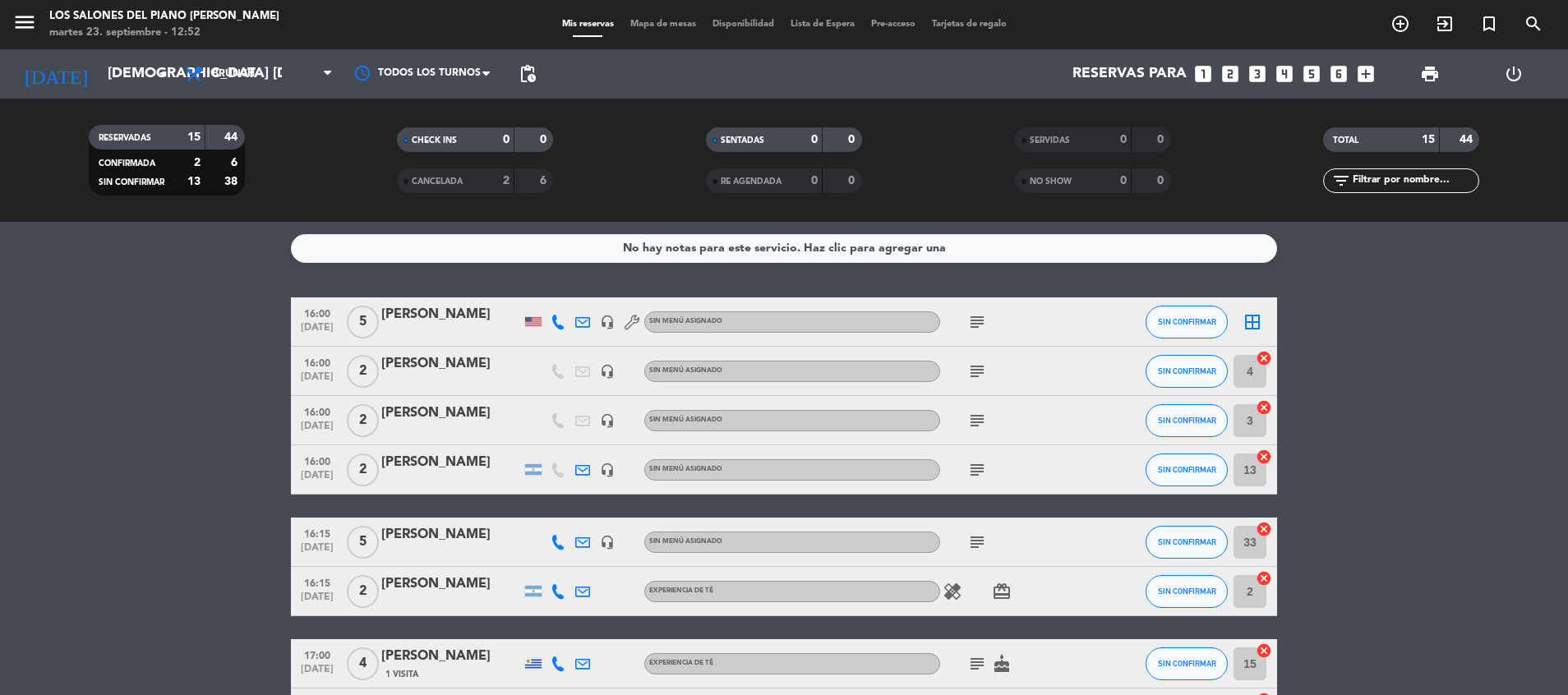
click at [972, 317] on icon "subject" at bounding box center [977, 322] width 20 height 20
click at [975, 369] on icon "subject" at bounding box center [977, 372] width 20 height 20
click at [609, 320] on icon "headset_mic" at bounding box center [608, 322] width 15 height 15
click at [977, 374] on icon "subject" at bounding box center [977, 372] width 20 height 20
click at [976, 419] on icon "subject" at bounding box center [977, 421] width 20 height 20
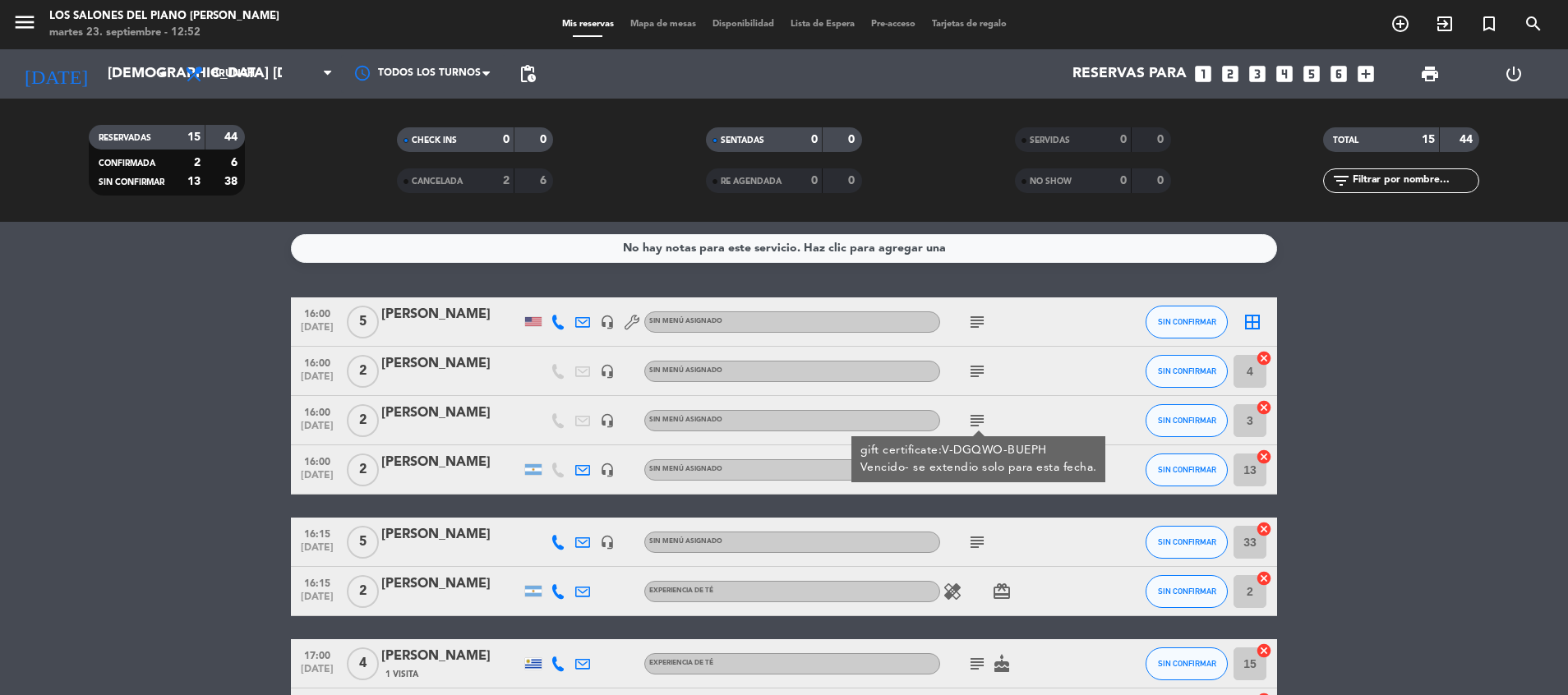
click at [455, 414] on div "[PERSON_NAME]" at bounding box center [451, 413] width 140 height 22
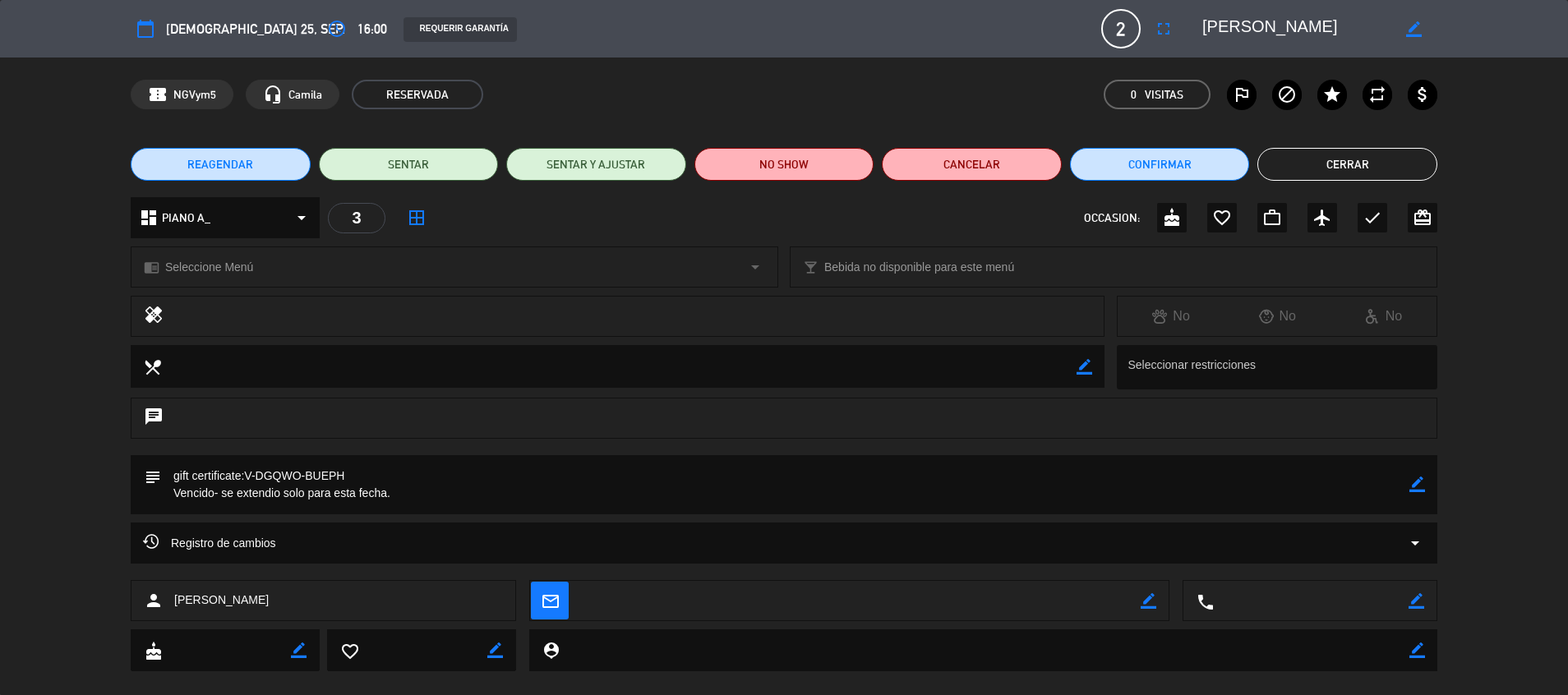
drag, startPoint x: 259, startPoint y: 471, endPoint x: 298, endPoint y: 475, distance: 39.2
click at [298, 475] on textarea at bounding box center [786, 484] width 1249 height 59
click at [1312, 169] on button "Cerrar" at bounding box center [1347, 164] width 180 height 33
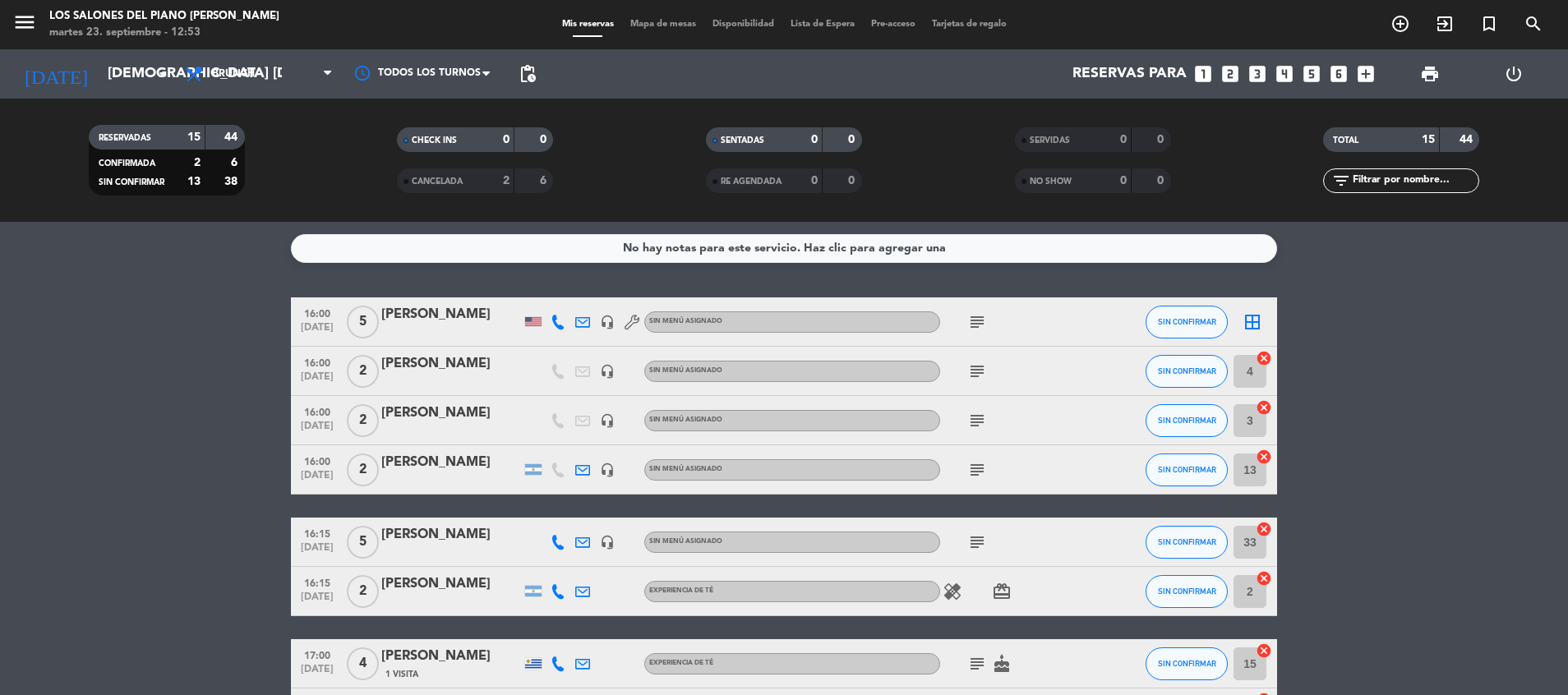
click at [980, 413] on icon "subject" at bounding box center [977, 421] width 20 height 20
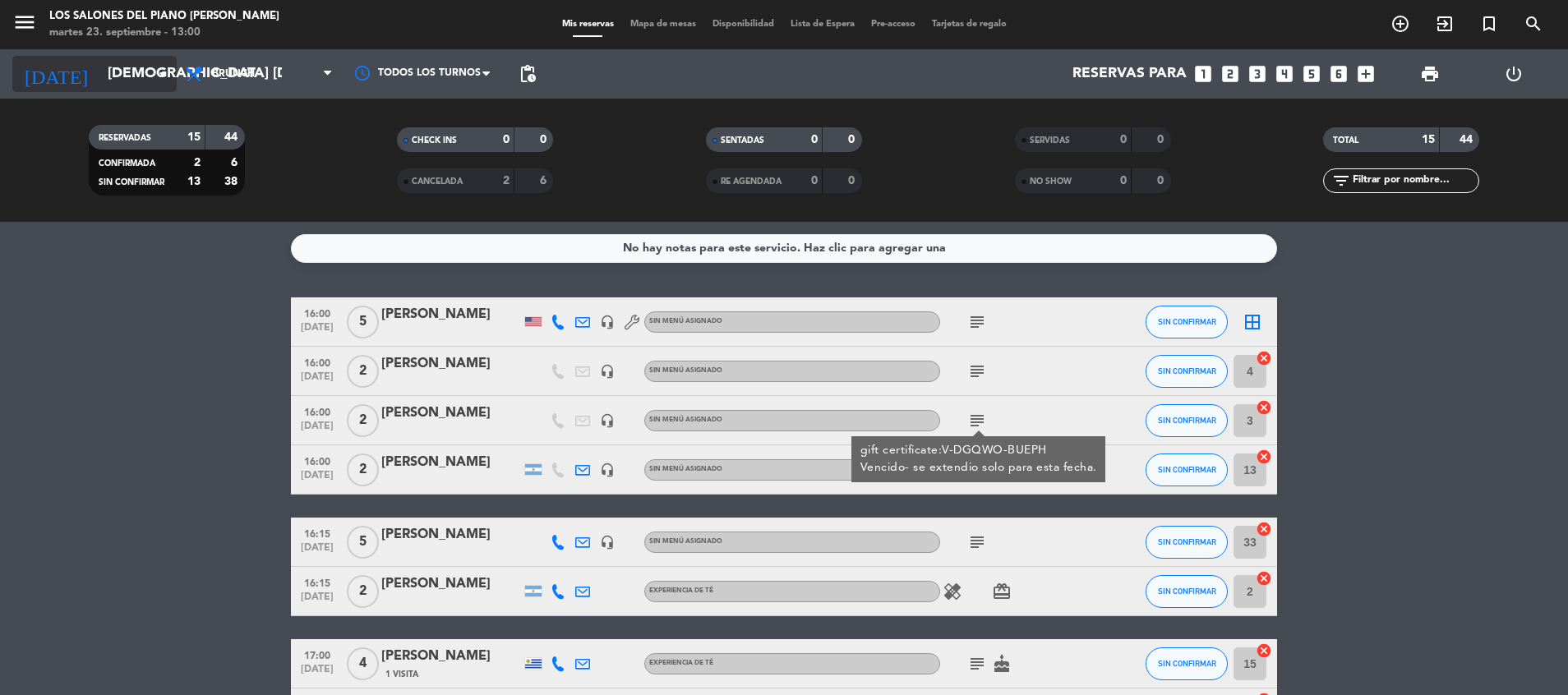
click at [119, 71] on input "[DEMOGRAPHIC_DATA] [DATE]" at bounding box center [195, 74] width 191 height 33
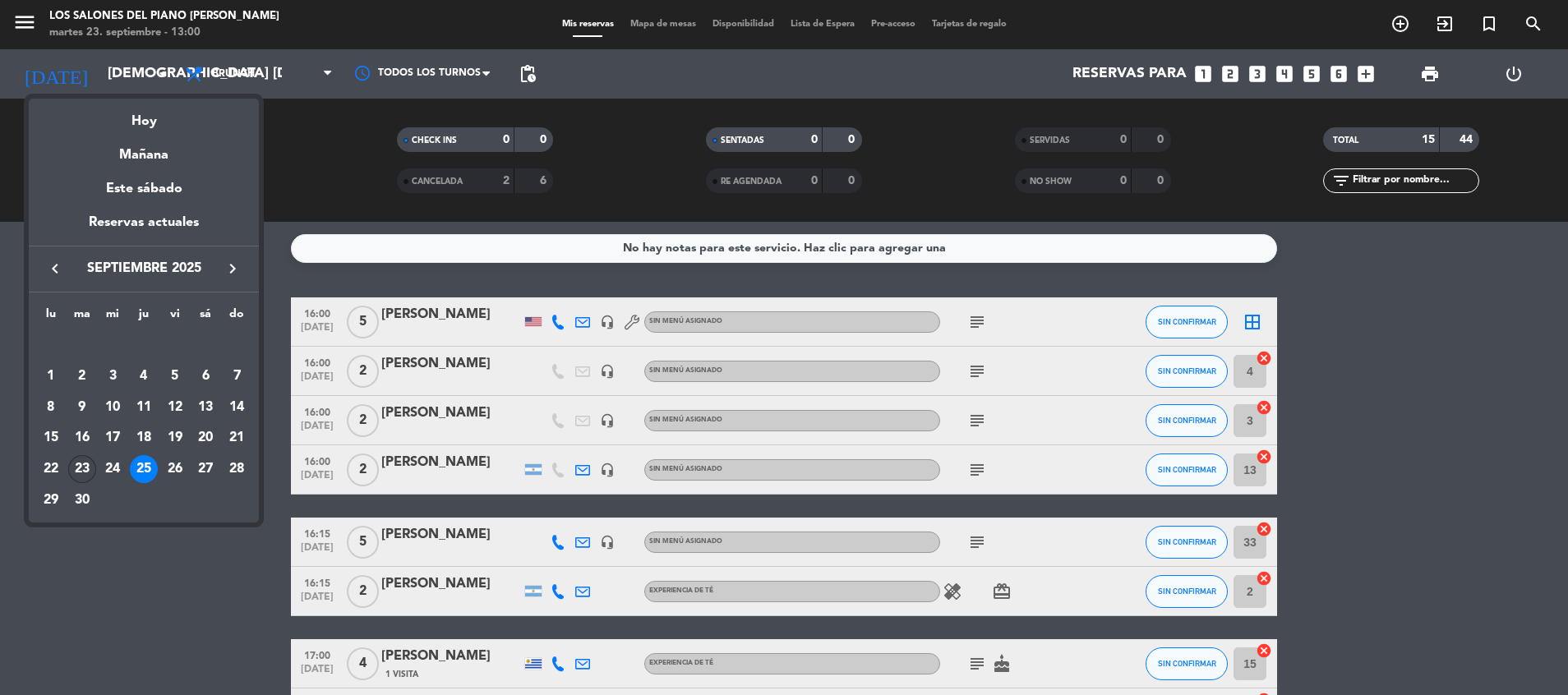
click at [85, 466] on div "23" at bounding box center [82, 469] width 28 height 28
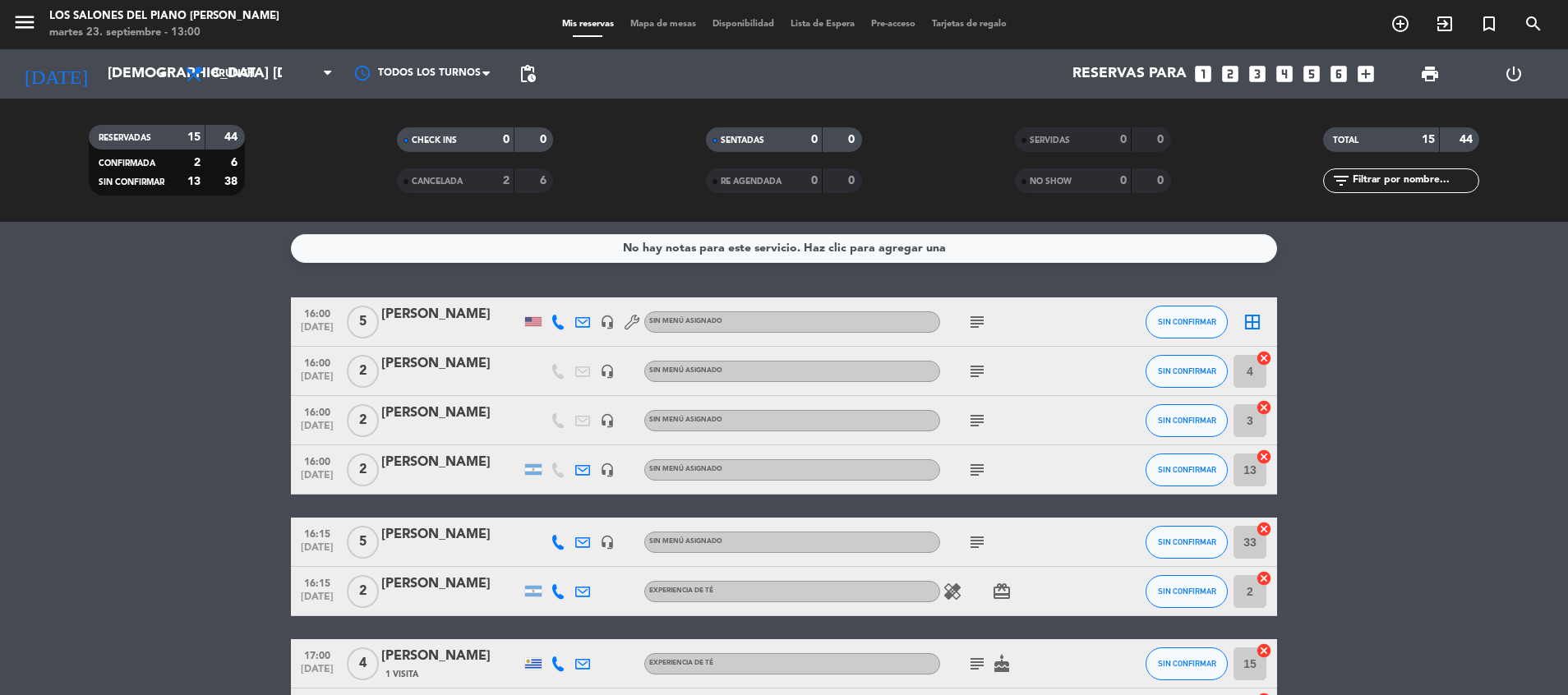
type input "[DATE] sep."
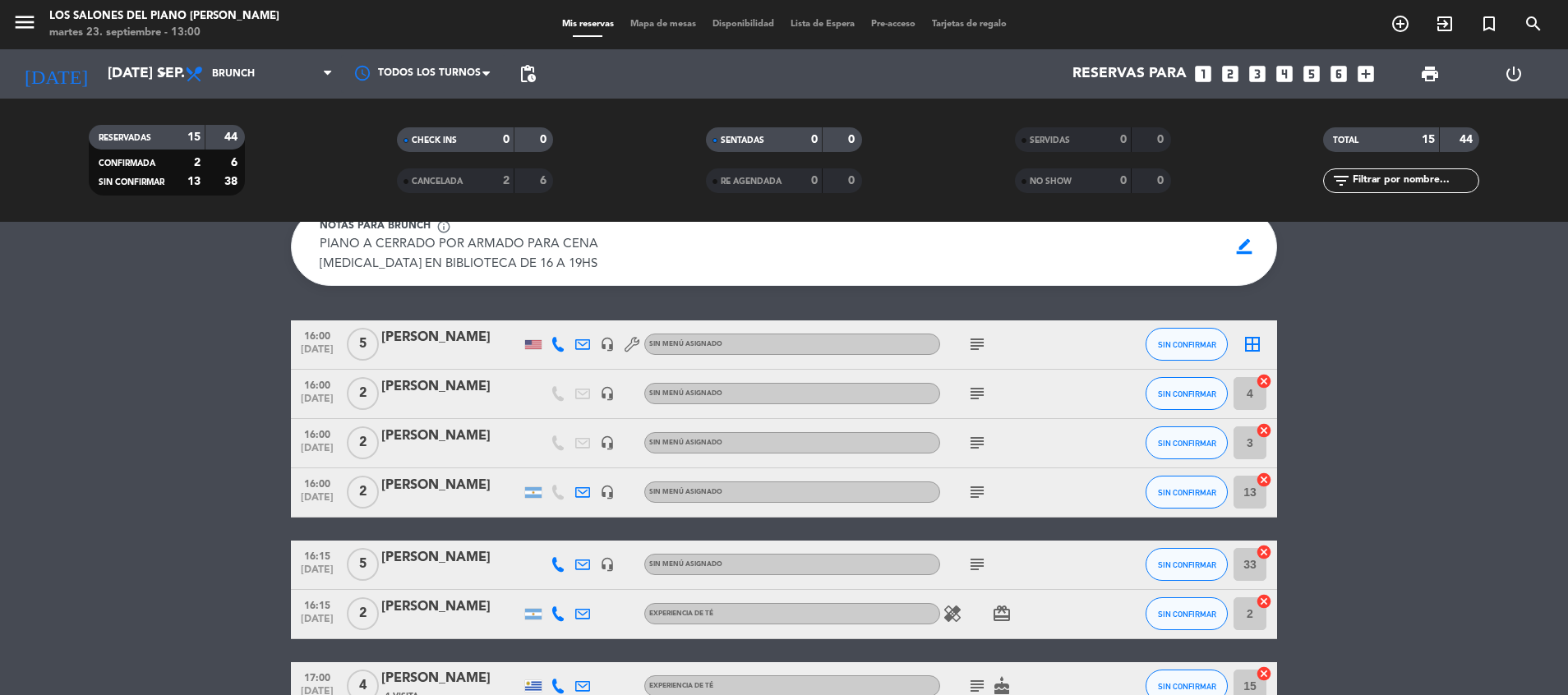
scroll to position [48, 0]
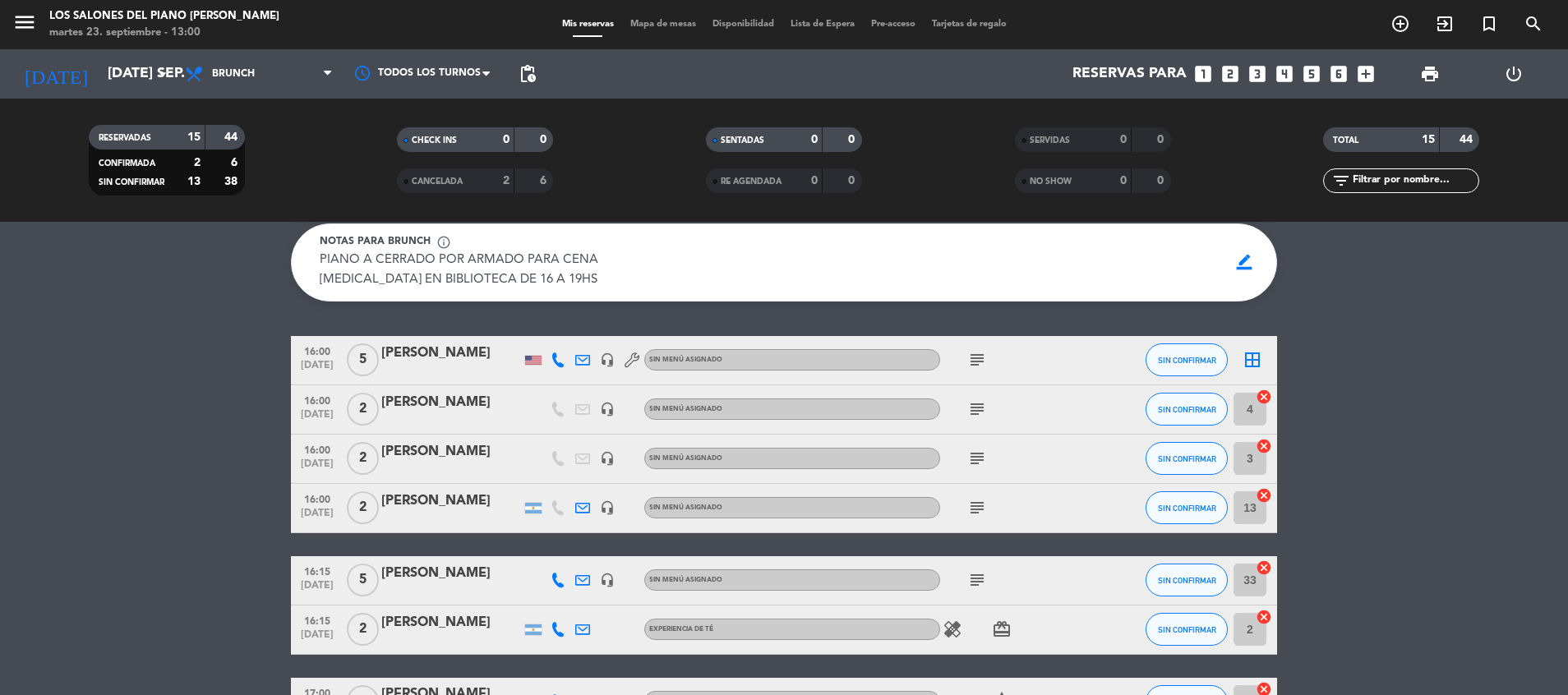
click at [980, 361] on icon "subject" at bounding box center [977, 360] width 20 height 20
click at [975, 576] on icon "subject" at bounding box center [977, 580] width 20 height 20
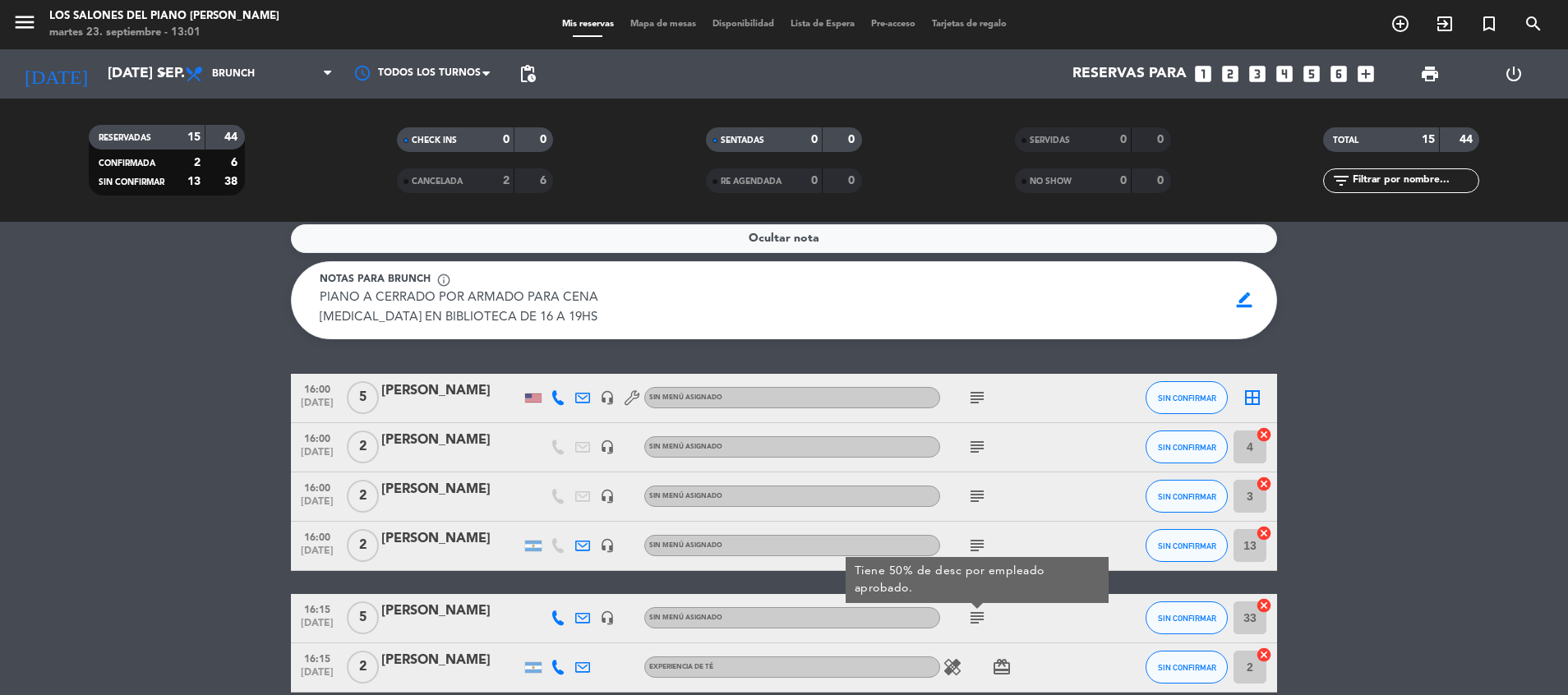
scroll to position [0, 0]
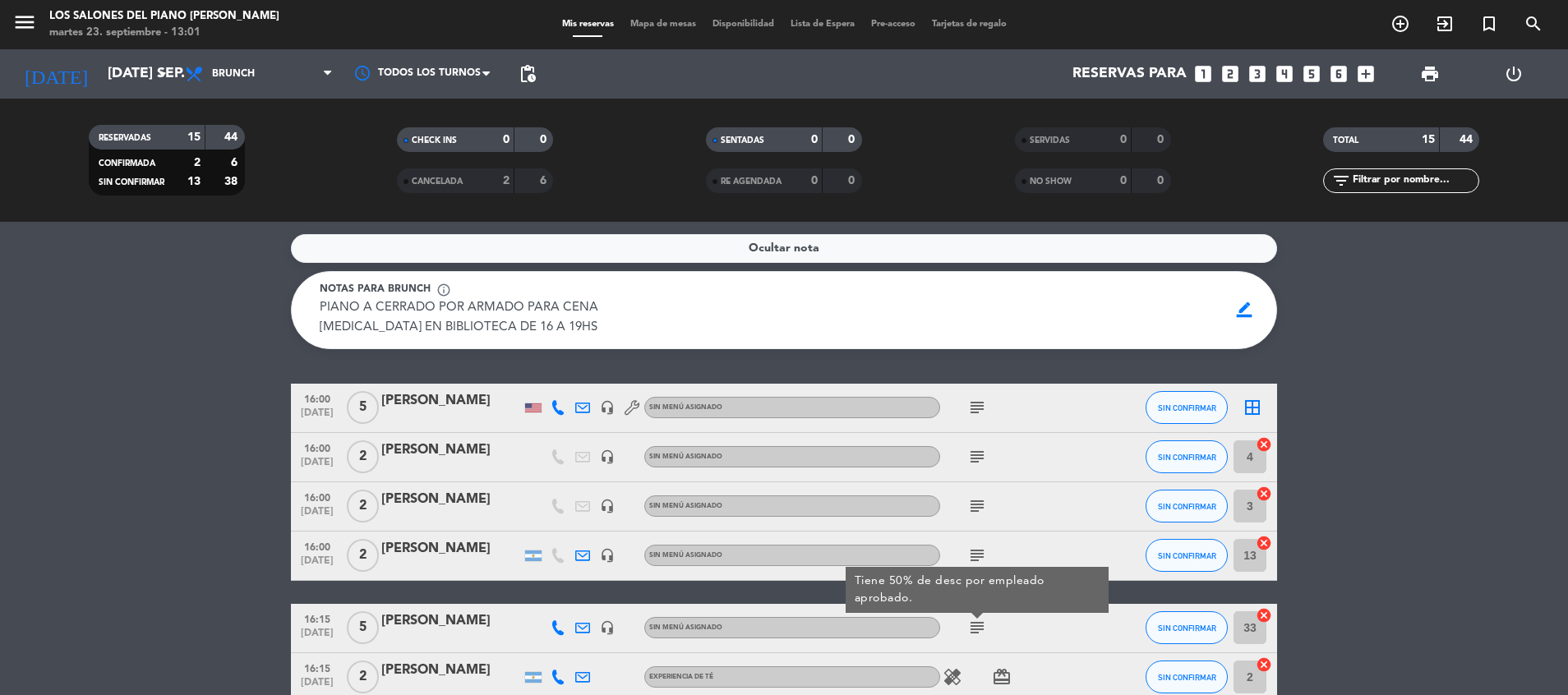
click at [110, 329] on service-notes "Ocultar nota Notas para brunch info_outline PIANO A CERRADO POR ARMADO PARA CEN…" at bounding box center [784, 292] width 1568 height 115
